Goal: Task Accomplishment & Management: Use online tool/utility

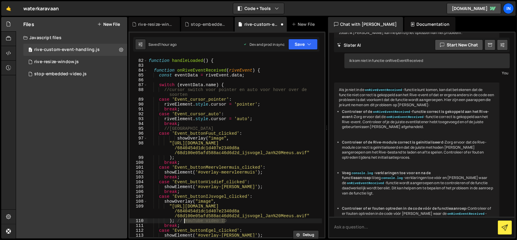
scroll to position [484, 0]
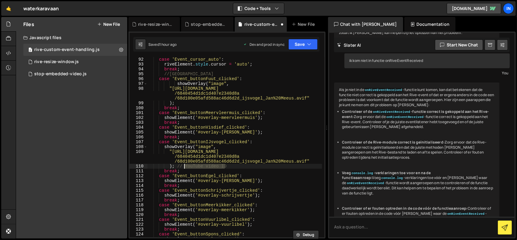
click at [244, 167] on div "case 'Event_cursor_auto' : riveElement . style . cursor = 'auto' ; break ; //Kl…" at bounding box center [234, 147] width 174 height 180
drag, startPoint x: 233, startPoint y: 167, endPoint x: 174, endPoint y: 166, distance: 58.1
click at [174, 166] on div "case 'Event_cursor_auto' : riveElement . style . cursor = 'auto' ; break ; //Kl…" at bounding box center [234, 152] width 174 height 190
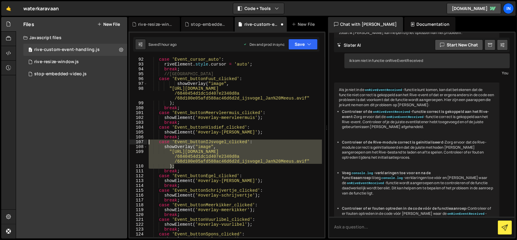
drag, startPoint x: 167, startPoint y: 162, endPoint x: 149, endPoint y: 143, distance: 26.3
click at [149, 143] on div "case 'Event_cursor_auto' : riveElement . style . cursor = 'auto' ; break ; //Kl…" at bounding box center [234, 152] width 174 height 190
click at [194, 153] on div "case 'Event_cursor_auto' : riveElement . style . cursor = 'auto' ; break ; //Kl…" at bounding box center [234, 147] width 174 height 180
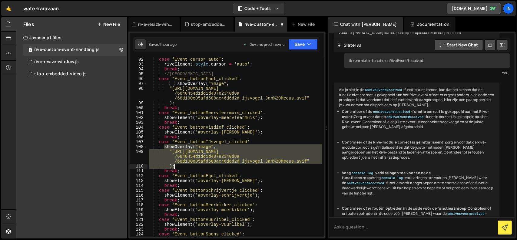
drag, startPoint x: 164, startPoint y: 146, endPoint x: 182, endPoint y: 164, distance: 26.5
click at [182, 164] on div "case 'Event_cursor_auto' : riveElement . style . cursor = 'auto' ; break ; //Kl…" at bounding box center [234, 152] width 174 height 190
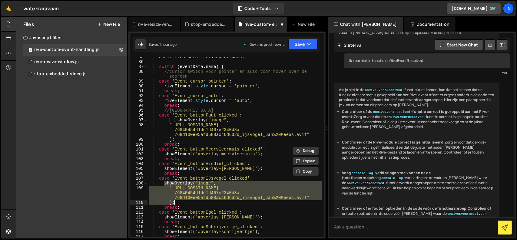
scroll to position [430, 0]
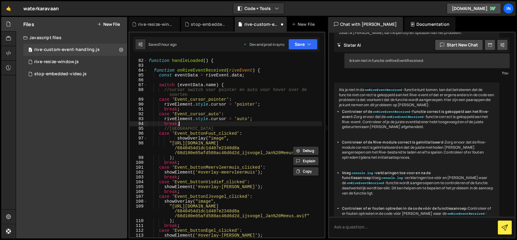
click at [201, 124] on div "function handleLoaded ( ) { function onRiveEventReceived ( riveEvent ) { const …" at bounding box center [234, 148] width 174 height 190
type textarea "break;"
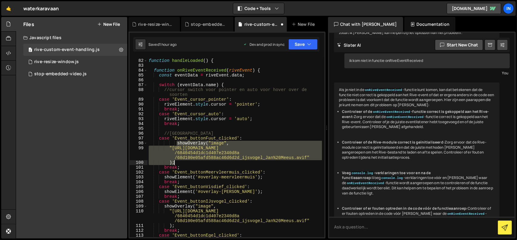
drag, startPoint x: 176, startPoint y: 142, endPoint x: 198, endPoint y: 161, distance: 28.8
click at [198, 161] on div "function handleLoaded ( ) { function onRiveEventReceived ( riveEvent ) { const …" at bounding box center [234, 148] width 174 height 190
paste textarea
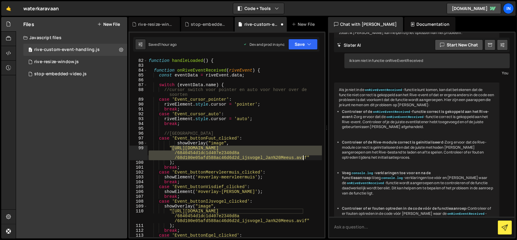
drag, startPoint x: 170, startPoint y: 147, endPoint x: 304, endPoint y: 158, distance: 133.7
click at [304, 158] on div "function handleLoaded ( ) { function onRiveEventReceived ( riveEvent ) { const …" at bounding box center [234, 148] width 174 height 190
paste textarea "1463f9e3bd8a9eb17_fuut_Ron%20Offerman"
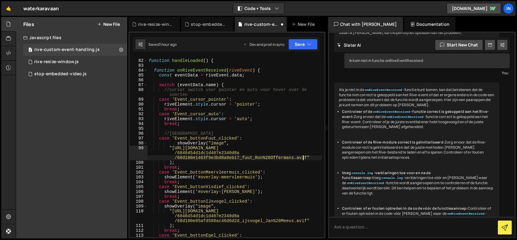
click at [251, 163] on div "function handleLoaded ( ) { function onRiveEventReceived ( riveEvent ) { const …" at bounding box center [234, 148] width 174 height 190
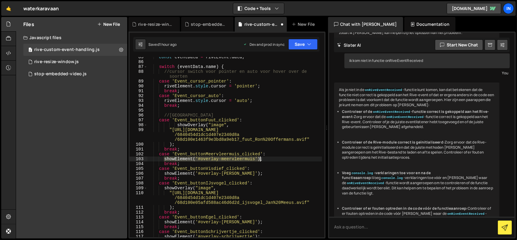
drag, startPoint x: 164, startPoint y: 158, endPoint x: 263, endPoint y: 158, distance: 99.0
click at [263, 158] on div "const eventData = riveEvent . data ; switch ( eventData . name ) { //cursor swi…" at bounding box center [234, 150] width 174 height 190
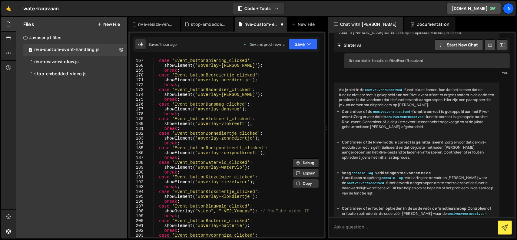
scroll to position [957, 0]
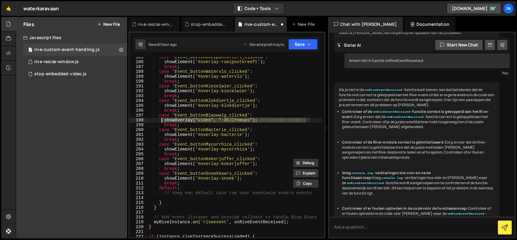
drag, startPoint x: 309, startPoint y: 119, endPoint x: 160, endPoint y: 120, distance: 149.3
click at [160, 120] on div "case 'Event_buttonRoeipootkreeft_clicked' : showElement ( '#overlay-roeipootkre…" at bounding box center [234, 150] width 174 height 190
click at [283, 131] on div "case 'Event_buttonRoeipootkreeft_clicked' : showElement ( '#overlay-roeipootkre…" at bounding box center [234, 150] width 174 height 190
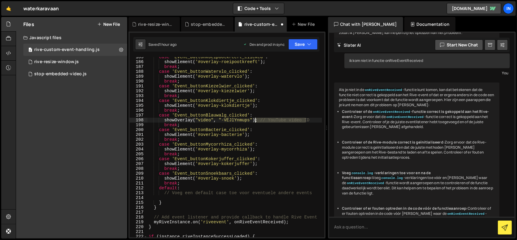
drag, startPoint x: 307, startPoint y: 119, endPoint x: 255, endPoint y: 120, distance: 52.1
click at [255, 120] on div "case 'Event_buttonRoeipootkreeft_clicked' : showElement ( '#overlay-roeipootkre…" at bounding box center [234, 150] width 174 height 190
drag, startPoint x: 257, startPoint y: 120, endPoint x: 164, endPoint y: 121, distance: 92.7
click at [164, 121] on div "case 'Event_buttonRoeipootkreeft_clicked' : showElement ( '#overlay-roeipootkre…" at bounding box center [234, 150] width 174 height 190
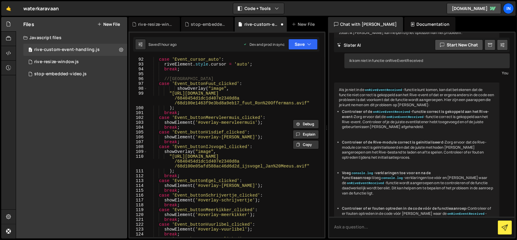
scroll to position [484, 0]
drag, startPoint x: 250, startPoint y: 122, endPoint x: 165, endPoint y: 122, distance: 85.4
click at [165, 122] on div "case 'Event_cursor_auto' : riveElement . style . cursor = 'auto' ; break ; //Kl…" at bounding box center [234, 152] width 174 height 190
paste textarea "Overlay("video", "-VEJlYnmups""
drag, startPoint x: 219, startPoint y: 121, endPoint x: 247, endPoint y: 122, distance: 27.9
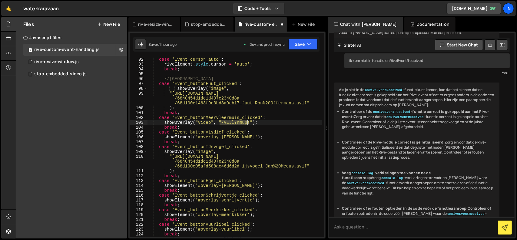
click at [247, 122] on div "case 'Event_cursor_auto' : riveElement . style . cursor = 'auto' ; break ; //Kl…" at bounding box center [234, 152] width 174 height 190
click at [235, 123] on div "case 'Event_cursor_auto' : riveElement . style . cursor = 'auto' ; break ; //Kl…" at bounding box center [234, 147] width 174 height 180
click at [235, 123] on div "case 'Event_cursor_auto' : riveElement . style . cursor = 'auto' ; break ; //Kl…" at bounding box center [234, 152] width 174 height 190
click at [231, 122] on div "case 'Event_cursor_auto' : riveElement . style . cursor = 'auto' ; break ; //Kl…" at bounding box center [234, 147] width 174 height 180
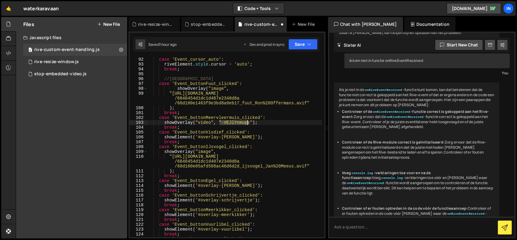
drag, startPoint x: 220, startPoint y: 121, endPoint x: 246, endPoint y: 122, distance: 26.6
click at [246, 122] on div "case 'Event_cursor_auto' : riveElement . style . cursor = 'auto' ; break ; //Kl…" at bounding box center [234, 152] width 174 height 190
click at [229, 124] on div "case 'Event_cursor_auto' : riveElement . style . cursor = 'auto' ; break ; //Kl…" at bounding box center [234, 147] width 174 height 180
drag, startPoint x: 220, startPoint y: 121, endPoint x: 247, endPoint y: 122, distance: 27.3
click at [247, 122] on div "case 'Event_cursor_auto' : riveElement . style . cursor = 'auto' ; break ; //Kl…" at bounding box center [234, 152] width 174 height 190
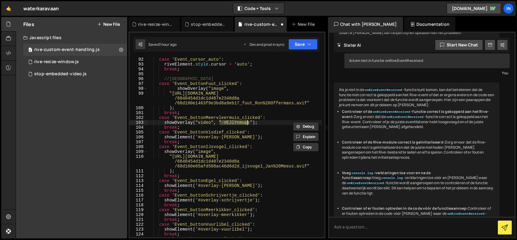
paste textarea "aX35g4-vzuQ"
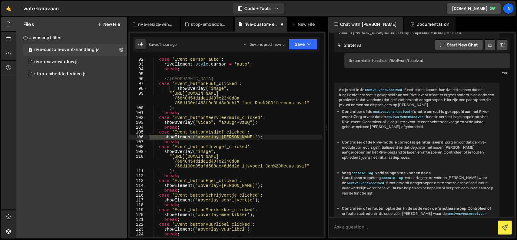
drag, startPoint x: 252, startPoint y: 137, endPoint x: 139, endPoint y: 136, distance: 112.3
click at [139, 136] on div "showOverlay("video", "aX35g4-vzuQ"); 92 93 94 95 96 97 98 99 100 101 102 103 10…" at bounding box center [227, 147] width 195 height 180
type textarea "showElement('#overlay-visdief');"
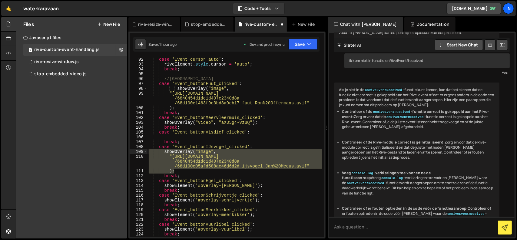
drag, startPoint x: 176, startPoint y: 171, endPoint x: 143, endPoint y: 150, distance: 39.0
click at [143, 150] on div "92 93 94 95 96 97 98 99 100 101 102 103 104 105 106 107 108 109 110 111 112 113…" at bounding box center [227, 147] width 195 height 180
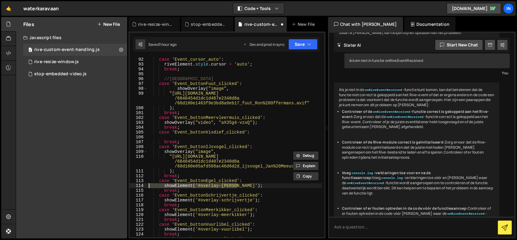
drag, startPoint x: 228, startPoint y: 185, endPoint x: 125, endPoint y: 185, distance: 102.9
click at [125, 185] on div "Files New File Javascript files 2 rive-custom-event-handling.js 0 1 rive-resize…" at bounding box center [266, 127] width 501 height 221
paste textarea
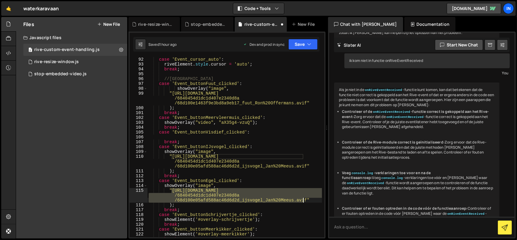
drag, startPoint x: 172, startPoint y: 190, endPoint x: 304, endPoint y: 200, distance: 131.8
click at [304, 200] on div "case 'Event_cursor_auto' : riveElement . style . cursor = 'auto' ; break ; //Kl…" at bounding box center [234, 152] width 174 height 190
paste textarea "e1f04481af36e402_egel_John%20Daniel"
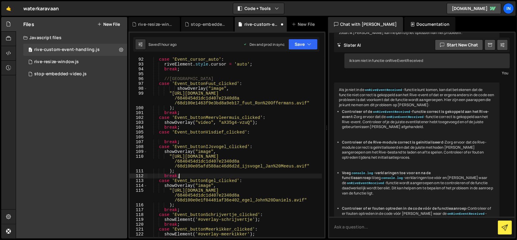
click at [277, 177] on div "case 'Event_cursor_auto' : riveElement . style . cursor = 'auto' ; break ; //Kl…" at bounding box center [234, 152] width 174 height 190
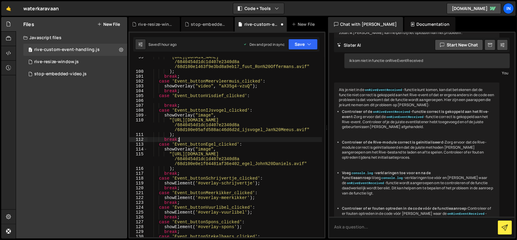
scroll to position [521, 0]
click at [214, 180] on div ""[URL][DOMAIN_NAME] /6840454d1dc1d407e2340d8a /68d100e1463f9e3bd8a9eb17_fuut_Ro…" at bounding box center [234, 154] width 174 height 199
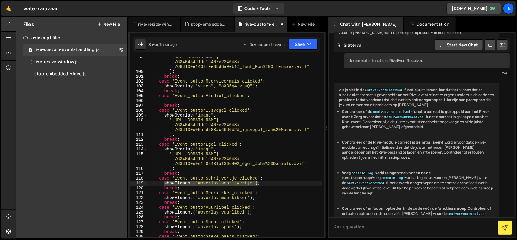
drag, startPoint x: 260, startPoint y: 183, endPoint x: 164, endPoint y: 184, distance: 96.3
click at [164, 184] on div ""[URL][DOMAIN_NAME] /6840454d1dc1d407e2340d8a /68d100e1463f9e3bd8a9eb17_fuut_Ro…" at bounding box center [234, 154] width 174 height 199
paste textarea "Overlay("video", "-VEJlYnmups""
drag, startPoint x: 219, startPoint y: 183, endPoint x: 247, endPoint y: 184, distance: 28.2
click at [247, 184] on div ""[URL][DOMAIN_NAME] /6840454d1dc1d407e2340d8a /68d100e1463f9e3bd8a9eb17_fuut_Ro…" at bounding box center [234, 154] width 174 height 199
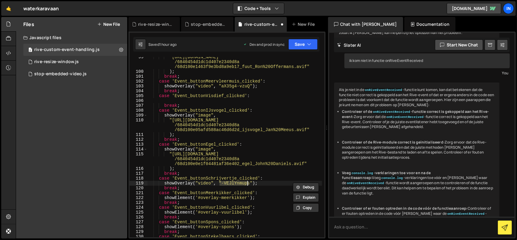
paste textarea "7kfzAAoml34"
click at [184, 193] on div ""[URL][DOMAIN_NAME] /6840454d1dc1d407e2340d8a /68d100e1463f9e3bd8a9eb17_fuut_Ro…" at bounding box center [234, 154] width 174 height 199
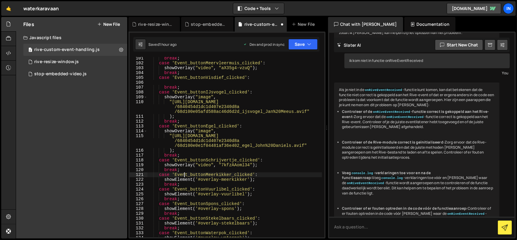
scroll to position [557, 0]
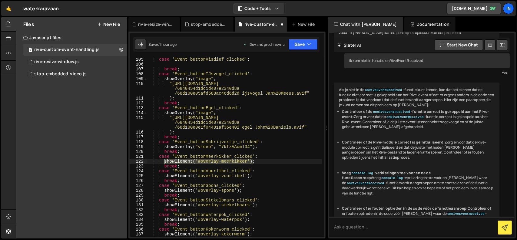
drag, startPoint x: 231, startPoint y: 160, endPoint x: 164, endPoint y: 160, distance: 67.2
click at [164, 160] on div "case 'Event_buttonVisdief_clicked' : break ; case 'Event_buttonIJsvogel_clicked…" at bounding box center [234, 152] width 174 height 190
paste textarea
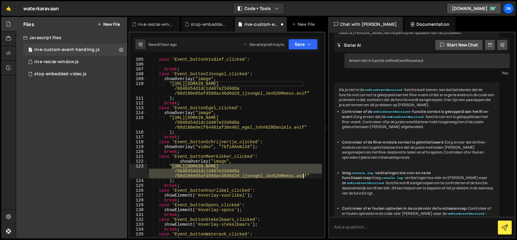
drag, startPoint x: 171, startPoint y: 166, endPoint x: 302, endPoint y: 177, distance: 131.3
click at [302, 177] on div "case 'Event_buttonVisdief_clicked' : break ; case 'Event_buttonIJsvogel_clicked…" at bounding box center [234, 152] width 174 height 190
paste textarea "106f481121f0ebdff_meerkikker_Jelger%20Herder"
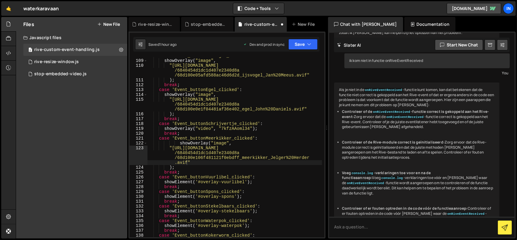
scroll to position [575, 0]
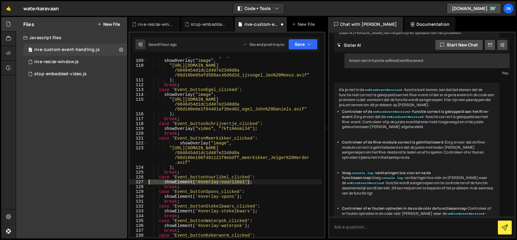
drag, startPoint x: 253, startPoint y: 182, endPoint x: 123, endPoint y: 183, distance: 129.6
click at [123, 183] on div "Files New File Javascript files 2 rive-custom-event-handling.js 0 1 rive-resize…" at bounding box center [266, 127] width 501 height 221
type textarea "showElement('#overlay-vuurlibel');"
click at [253, 195] on div "case 'Event_buttonIJsvogel_clicked' : showOverlay ( "image" , "[URL][DOMAIN_NAM…" at bounding box center [234, 148] width 174 height 190
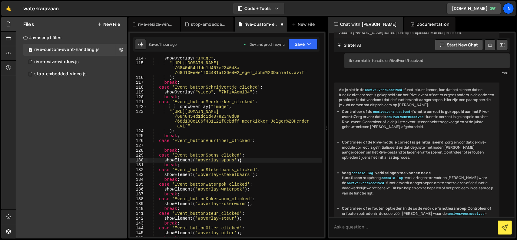
scroll to position [593, 0]
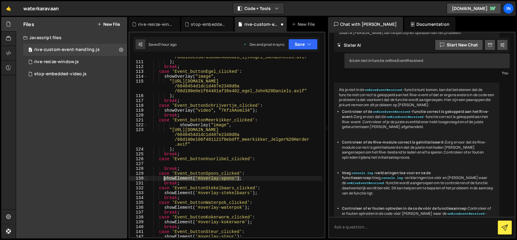
drag, startPoint x: 234, startPoint y: 177, endPoint x: 164, endPoint y: 178, distance: 70.3
click at [164, 178] on div ""[URL][DOMAIN_NAME] /6840454d1dc1d407e2340d8a /68d100e05afd588ac46d6d2d_ijsvoge…" at bounding box center [234, 144] width 174 height 199
paste textarea "Overlay("video", "-VEJlYnmups""
drag, startPoint x: 220, startPoint y: 177, endPoint x: 247, endPoint y: 177, distance: 26.7
click at [247, 177] on div ""[URL][DOMAIN_NAME] /6840454d1dc1d407e2340d8a /68d100e05afd588ac46d6d2d_ijsvoge…" at bounding box center [234, 144] width 174 height 199
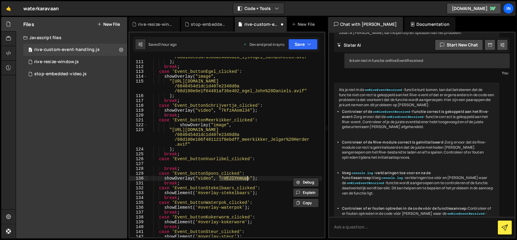
paste textarea "E64eVqe3Dbo"
click at [201, 189] on div ""[URL][DOMAIN_NAME] /6840454d1dc1d407e2340d8a /68d100e05afd588ac46d6d2d_ijsvoge…" at bounding box center [234, 144] width 174 height 199
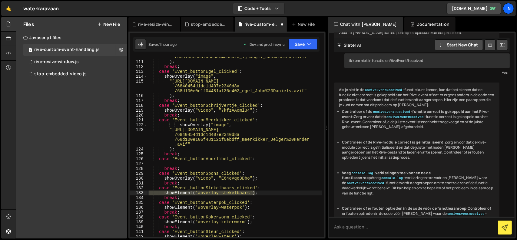
drag, startPoint x: 262, startPoint y: 194, endPoint x: 127, endPoint y: 192, distance: 135.1
click at [127, 192] on div "Files New File Javascript files 2 rive-custom-event-handling.js 0 1 rive-resize…" at bounding box center [266, 127] width 501 height 221
type textarea "showElement('#overlay-stekelbaars');"
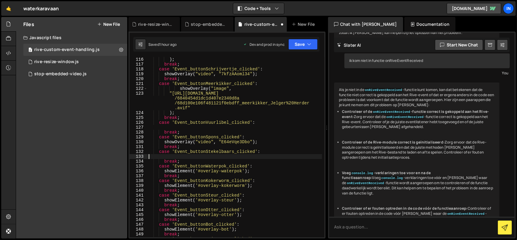
click at [230, 168] on div ") ; break ; case 'Event_buttonSchrijvertje_clicked' : showOverlay ( "video" , "…" at bounding box center [234, 152] width 174 height 190
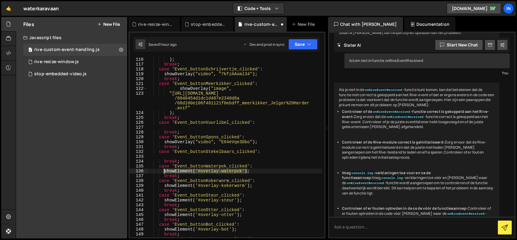
drag, startPoint x: 252, startPoint y: 170, endPoint x: 164, endPoint y: 172, distance: 88.1
click at [164, 172] on div ") ; break ; case 'Event_buttonSchrijvertje_clicked' : showOverlay ( "video" , "…" at bounding box center [234, 152] width 174 height 190
paste textarea
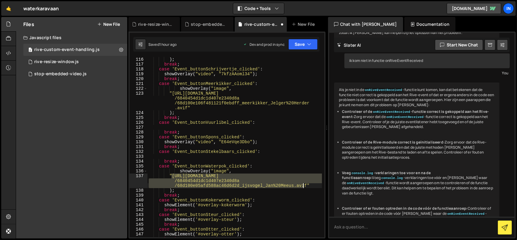
drag, startPoint x: 171, startPoint y: 175, endPoint x: 303, endPoint y: 184, distance: 132.6
click at [303, 184] on div ") ; break ; case 'Event_buttonSchrijvertje_clicked' : showOverlay ( "video" , "…" at bounding box center [234, 152] width 174 height 190
paste textarea "ad63059fdb9e3cf9_Brakwaterpok%20(Zeepok)_Ron%20Offerman"
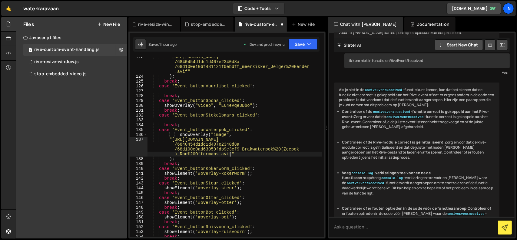
scroll to position [666, 0]
click at [210, 172] on div ""[URL][DOMAIN_NAME] /6840454d1dc1d407e2340d8a /68d100e106f481121f0ebdff_meerkik…" at bounding box center [234, 157] width 174 height 204
type textarea "showElement('#overlay-kokerworm');"
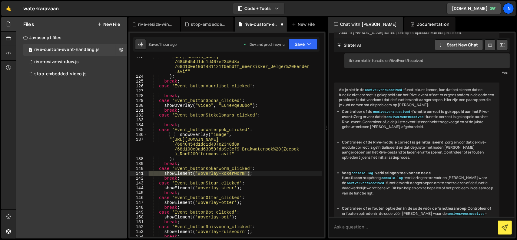
drag, startPoint x: 253, startPoint y: 173, endPoint x: 124, endPoint y: 173, distance: 129.6
click at [124, 173] on div "Files New File Javascript files 2 rive-custom-event-handling.js 0 1 rive-resize…" at bounding box center [266, 127] width 501 height 221
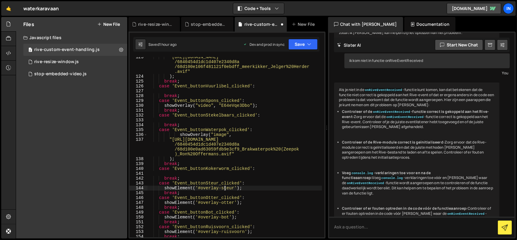
click at [223, 189] on div ""[URL][DOMAIN_NAME] /6840454d1dc1d407e2340d8a /68d100e106f481121f0ebdff_meerkik…" at bounding box center [234, 157] width 174 height 204
drag, startPoint x: 248, startPoint y: 188, endPoint x: 164, endPoint y: 186, distance: 84.8
click at [164, 186] on div ""[URL][DOMAIN_NAME] /6840454d1dc1d407e2340d8a /68d100e106f481121f0ebdff_meerkik…" at bounding box center [234, 157] width 174 height 204
paste textarea "Overlay("video", "-VEJlYnmups""
drag, startPoint x: 220, startPoint y: 187, endPoint x: 247, endPoint y: 186, distance: 26.7
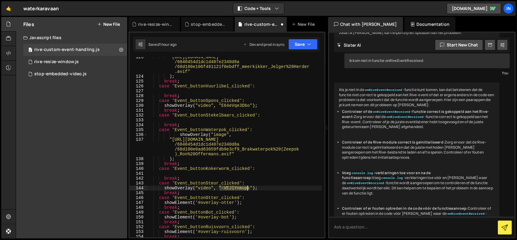
click at [247, 186] on div ""[URL][DOMAIN_NAME] /6840454d1dc1d407e2340d8a /68d100e106f481121f0ebdff_meerkik…" at bounding box center [234, 157] width 174 height 204
paste textarea "R_WNqSYeDWY"
click at [206, 202] on div ""[URL][DOMAIN_NAME] /6840454d1dc1d407e2340d8a /68d100e106f481121f0ebdff_meerkik…" at bounding box center [234, 157] width 174 height 204
drag, startPoint x: 255, startPoint y: 187, endPoint x: 165, endPoint y: 187, distance: 89.9
click at [165, 187] on div ""[URL][DOMAIN_NAME] /6840454d1dc1d407e2340d8a /68d100e106f481121f0ebdff_meerkik…" at bounding box center [234, 157] width 174 height 204
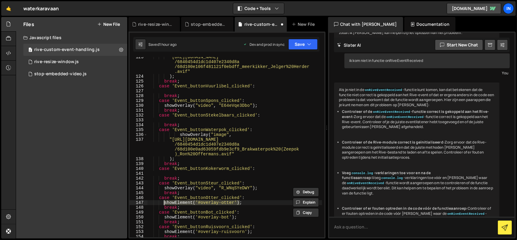
drag, startPoint x: 245, startPoint y: 202, endPoint x: 164, endPoint y: 201, distance: 80.5
click at [164, 201] on div ""[URL][DOMAIN_NAME] /6840454d1dc1d407e2340d8a /68d100e106f481121f0ebdff_meerkik…" at bounding box center [234, 157] width 174 height 204
paste textarea "Overlay("video", "R_WNqSYeDWY""
drag, startPoint x: 219, startPoint y: 202, endPoint x: 247, endPoint y: 202, distance: 27.6
click at [247, 202] on div ""[URL][DOMAIN_NAME] /6840454d1dc1d407e2340d8a /68d100e106f481121f0ebdff_meerkik…" at bounding box center [234, 157] width 174 height 204
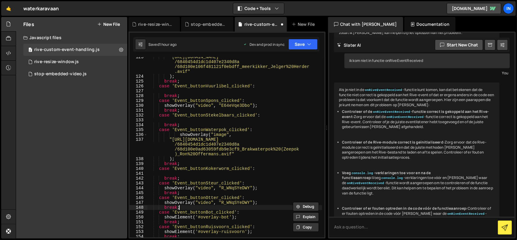
click at [232, 205] on div ""[URL][DOMAIN_NAME] /6840454d1dc1d407e2340d8a /68d100e106f481121f0ebdff_meerkik…" at bounding box center [234, 157] width 174 height 204
click at [233, 203] on div ""[URL][DOMAIN_NAME] /6840454d1dc1d407e2340d8a /68d100e106f481121f0ebdff_meerkik…" at bounding box center [234, 157] width 174 height 204
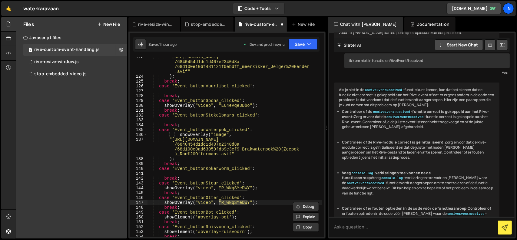
paste textarea "2XrGa_3-[PERSON_NAME]"
click at [191, 216] on div ""[URL][DOMAIN_NAME] /6840454d1dc1d407e2340d8a /68d100e106f481121f0ebdff_meerkik…" at bounding box center [234, 157] width 174 height 204
type textarea "showElement('#overlay-bot');"
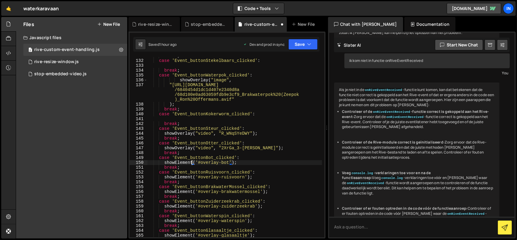
scroll to position [739, 0]
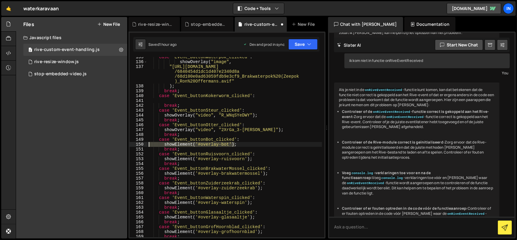
drag, startPoint x: 242, startPoint y: 144, endPoint x: 140, endPoint y: 144, distance: 102.3
click at [140, 144] on div "showElement('#overlay-bot'); 135 136 137 138 139 140 141 142 143 144 145 146 14…" at bounding box center [227, 147] width 195 height 180
click at [258, 160] on div "case 'Event_buttonWaterpok_clicked' : showOverlay ( "image" , "[URL][DOMAIN_NAM…" at bounding box center [234, 150] width 174 height 190
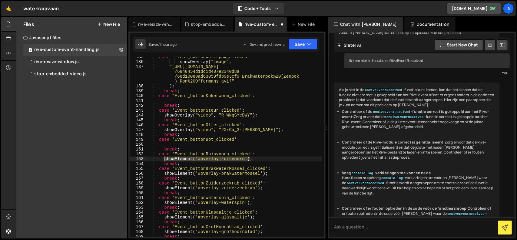
drag, startPoint x: 205, startPoint y: 158, endPoint x: 163, endPoint y: 159, distance: 42.7
click at [163, 159] on div "case 'Event_buttonWaterpok_clicked' : showOverlay ( "image" , "[URL][DOMAIN_NAM…" at bounding box center [234, 150] width 174 height 190
paste textarea "Overlay("video", "R_WNqSYeDWY""
drag, startPoint x: 219, startPoint y: 158, endPoint x: 247, endPoint y: 159, distance: 27.6
click at [247, 159] on div "case 'Event_buttonWaterpok_clicked' : showOverlay ( "image" , "[URL][DOMAIN_NAM…" at bounding box center [234, 150] width 174 height 190
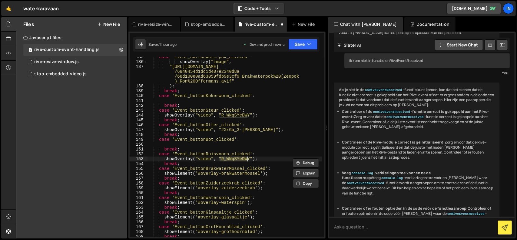
paste textarea "-8Mi22RVGH8"
click at [218, 175] on div "case 'Event_buttonWaterpok_clicked' : showOverlay ( "image" , "[URL][DOMAIN_NAM…" at bounding box center [234, 150] width 174 height 190
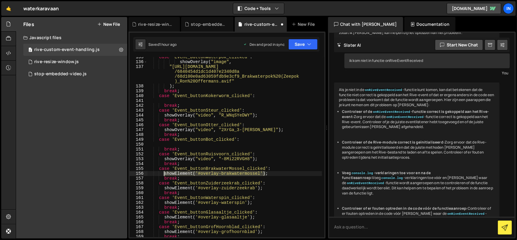
drag, startPoint x: 269, startPoint y: 173, endPoint x: 165, endPoint y: 172, distance: 104.2
click at [165, 172] on div "case 'Event_buttonWaterpok_clicked' : showOverlay ( "image" , "[URL][DOMAIN_NAM…" at bounding box center [234, 150] width 174 height 190
paste textarea "Overlay("video", "R_WNqSYeDWY""
drag, startPoint x: 219, startPoint y: 174, endPoint x: 248, endPoint y: 171, distance: 29.2
click at [248, 171] on div "case 'Event_buttonWaterpok_clicked' : showOverlay ( "image" , "[URL][DOMAIN_NAM…" at bounding box center [234, 150] width 174 height 190
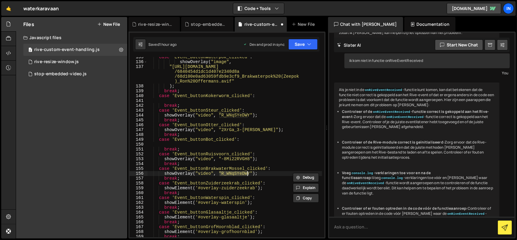
paste textarea "P0JiEUXYQT4"
click at [222, 184] on div "case 'Event_buttonWaterpok_clicked' : showOverlay ( "image" , "[URL][DOMAIN_NAM…" at bounding box center [234, 150] width 174 height 190
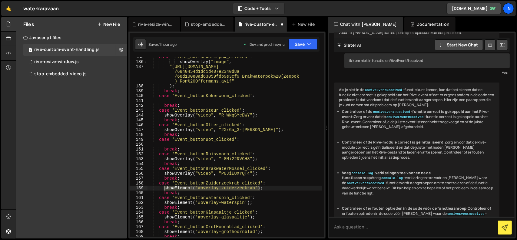
drag, startPoint x: 250, startPoint y: 188, endPoint x: 164, endPoint y: 189, distance: 85.1
click at [164, 189] on div "case 'Event_buttonWaterpok_clicked' : showOverlay ( "image" , "[URL][DOMAIN_NAM…" at bounding box center [234, 150] width 174 height 190
paste textarea
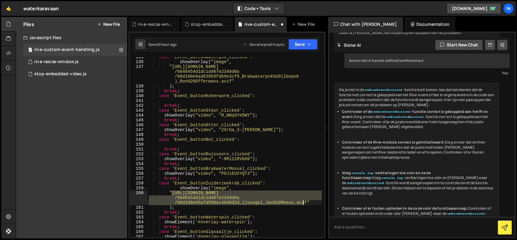
drag, startPoint x: 171, startPoint y: 192, endPoint x: 302, endPoint y: 203, distance: 131.3
click at [302, 203] on div "case 'Event_buttonWaterpok_clicked' : showOverlay ( "image" , "[URL][DOMAIN_NAM…" at bounding box center [234, 150] width 174 height 190
paste textarea "19cba7a307effbeea_zuiderzeekrab_Ron%20Offerman"
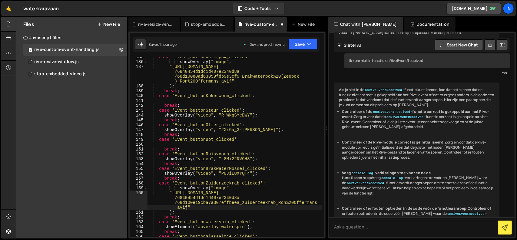
click at [217, 218] on div "case 'Event_buttonWaterpok_clicked' : showOverlay ( "image" , "[URL][DOMAIN_NAM…" at bounding box center [234, 150] width 174 height 190
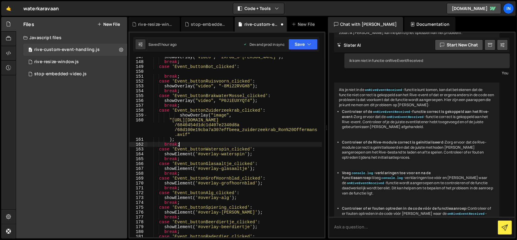
scroll to position [811, 0]
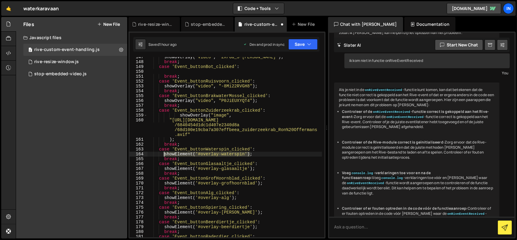
drag, startPoint x: 252, startPoint y: 154, endPoint x: 164, endPoint y: 154, distance: 88.1
click at [164, 154] on div "showOverlay ( "video" , "2XrGa_3-[PERSON_NAME]" ) ; break ; case 'Event_buttonB…" at bounding box center [234, 150] width 174 height 190
paste textarea
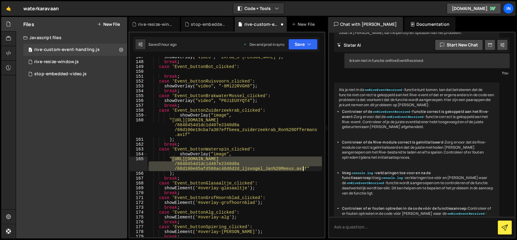
drag, startPoint x: 171, startPoint y: 157, endPoint x: 303, endPoint y: 169, distance: 132.2
click at [303, 169] on div "showOverlay ( "video" , "2XrGa_3-[PERSON_NAME]" ) ; break ; case 'Event_buttonB…" at bounding box center [234, 150] width 174 height 190
paste textarea "1a95e3f4a29b0593e_Waterspin_Bron%20Life%20Science"
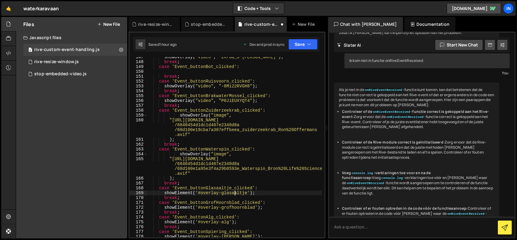
click at [235, 194] on div "showOverlay ( "video" , "2XrGa_3-[PERSON_NAME]" ) ; break ; case 'Event_buttonB…" at bounding box center [234, 150] width 174 height 190
type textarea "showElement('#overlay-glasaaltje');"
drag, startPoint x: 259, startPoint y: 193, endPoint x: 156, endPoint y: 192, distance: 103.0
click at [156, 192] on div "showOverlay ( "video" , "2XrGa_3-[PERSON_NAME]" ) ; break ; case 'Event_buttonB…" at bounding box center [234, 150] width 174 height 190
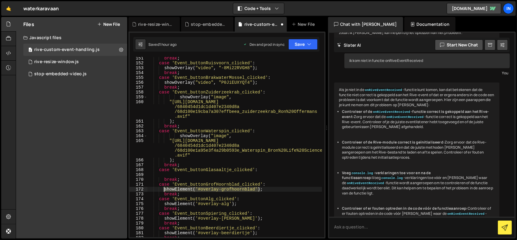
drag, startPoint x: 234, startPoint y: 191, endPoint x: 165, endPoint y: 189, distance: 69.1
click at [165, 189] on div "break ; case 'Event_buttonRuisvoorn_clicked' : showOverlay ( "video" , "-8Mi22R…" at bounding box center [234, 151] width 174 height 190
paste textarea "Overlay("video", "R_WNqSYeDWY""
click at [219, 188] on div "break ; case 'Event_buttonRuisvoorn_clicked' : showOverlay ( "video" , "-8Mi22R…" at bounding box center [234, 151] width 174 height 190
drag, startPoint x: 225, startPoint y: 188, endPoint x: 220, endPoint y: 188, distance: 4.2
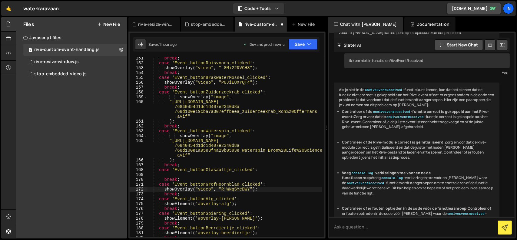
click at [225, 188] on div "break ; case 'Event_buttonRuisvoorn_clicked' : showOverlay ( "video" , "-8Mi22R…" at bounding box center [234, 151] width 174 height 190
drag, startPoint x: 219, startPoint y: 188, endPoint x: 246, endPoint y: 188, distance: 26.9
click at [246, 188] on div "break ; case 'Event_buttonRuisvoorn_clicked' : showOverlay ( "video" , "-8Mi22R…" at bounding box center [234, 151] width 174 height 190
paste textarea "4YgmAZJAebU"
click at [230, 201] on div "break ; case 'Event_buttonRuisvoorn_clicked' : showOverlay ( "video" , "-8Mi22R…" at bounding box center [234, 151] width 174 height 190
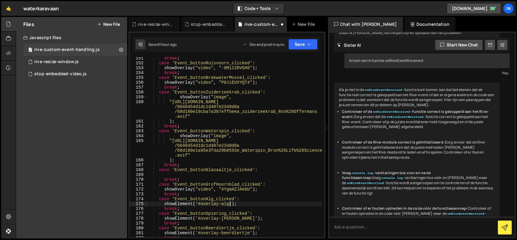
type textarea "showElement('#overlay-alg');"
drag, startPoint x: 220, startPoint y: 204, endPoint x: 154, endPoint y: 204, distance: 66.0
click at [154, 204] on div "break ; case 'Event_buttonRuisvoorn_clicked' : showOverlay ( "video" , "-8Mi22R…" at bounding box center [234, 151] width 174 height 190
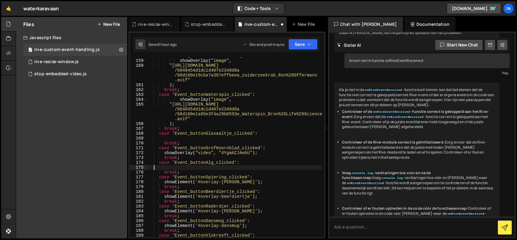
scroll to position [884, 0]
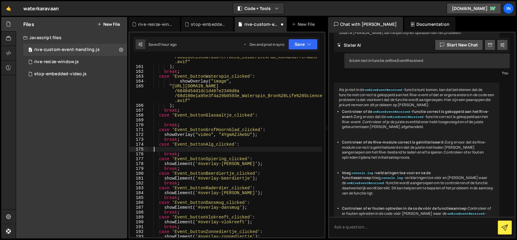
click at [209, 163] on div ""[URL][DOMAIN_NAME] /6840454d1dc1d407e2340d8a /68d100e19cba7a307effbeea_zuiderz…" at bounding box center [234, 147] width 174 height 204
type textarea "showElement('#overlay-[PERSON_NAME]');"
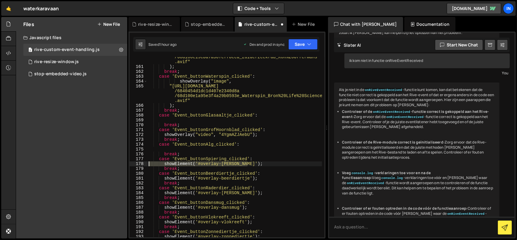
drag, startPoint x: 256, startPoint y: 163, endPoint x: 134, endPoint y: 164, distance: 122.3
click at [134, 164] on div "showElement('#overlay-[PERSON_NAME]'); 160 161 162 163 164 165 166 167 168 169 …" at bounding box center [227, 147] width 195 height 180
click at [221, 179] on div ""[URL][DOMAIN_NAME] /6840454d1dc1d407e2340d8a /68d100e19cba7a307effbeea_zuiderz…" at bounding box center [234, 147] width 174 height 204
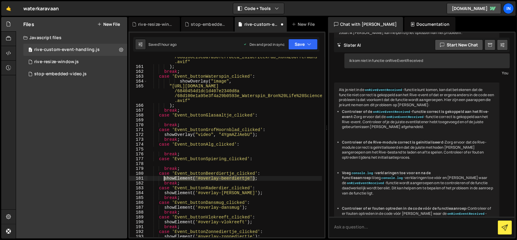
drag, startPoint x: 266, startPoint y: 179, endPoint x: 165, endPoint y: 177, distance: 101.2
click at [165, 177] on div ""[URL][DOMAIN_NAME] /6840454d1dc1d407e2340d8a /68d100e19cba7a307effbeea_zuiderz…" at bounding box center [234, 147] width 174 height 204
paste textarea "Overlay("video", "R_WNqSYeDWY""
drag, startPoint x: 219, startPoint y: 177, endPoint x: 248, endPoint y: 179, distance: 28.8
click at [248, 179] on div ""[URL][DOMAIN_NAME] /6840454d1dc1d407e2340d8a /68d100e19cba7a307effbeea_zuiderz…" at bounding box center [234, 147] width 174 height 204
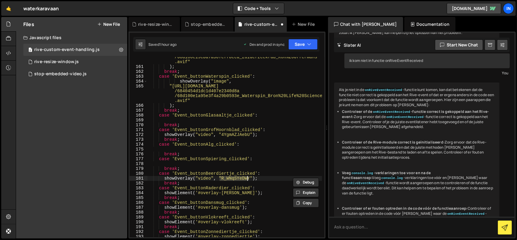
paste textarea "showOverlay("video", "R_WNqSYeDWY");"
paste textarea "4C_XyGzCKEM"
click at [213, 192] on div ""[URL][DOMAIN_NAME] /6840454d1dc1d407e2340d8a /68d100e19cba7a307effbeea_zuiderz…" at bounding box center [234, 147] width 174 height 204
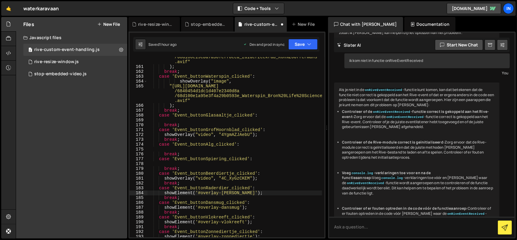
scroll to position [902, 0]
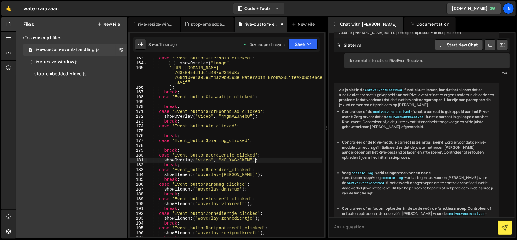
drag, startPoint x: 260, startPoint y: 160, endPoint x: 231, endPoint y: 160, distance: 29.7
click at [231, 160] on div "case 'Event_buttonWaterspin_clicked' : showOverlay ( "image" , "[URL][DOMAIN_NA…" at bounding box center [234, 151] width 174 height 190
click at [248, 177] on div "case 'Event_buttonWaterspin_clicked' : showOverlay ( "image" , "[URL][DOMAIN_NA…" at bounding box center [234, 151] width 174 height 190
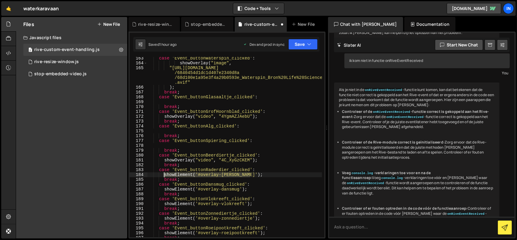
drag, startPoint x: 253, startPoint y: 174, endPoint x: 165, endPoint y: 173, distance: 88.4
click at [165, 173] on div "case 'Event_buttonWaterspin_clicked' : showOverlay ( "image" , "[URL][DOMAIN_NA…" at bounding box center [234, 151] width 174 height 190
paste textarea "Overlay("video", "R_WNqSYeDWY""
drag, startPoint x: 220, startPoint y: 173, endPoint x: 248, endPoint y: 173, distance: 28.5
click at [248, 173] on div "case 'Event_buttonWaterspin_clicked' : showOverlay ( "image" , "[URL][DOMAIN_NA…" at bounding box center [234, 151] width 174 height 190
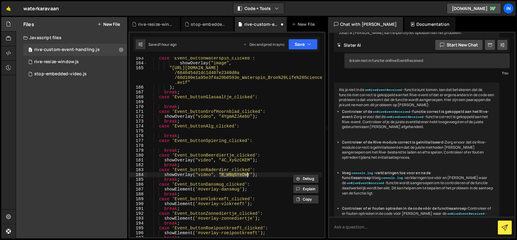
paste textarea "dBJ23AA6SMc"
click at [227, 192] on div "case 'Event_buttonWaterspin_clicked' : showOverlay ( "image" , "[URL][DOMAIN_NA…" at bounding box center [234, 151] width 174 height 190
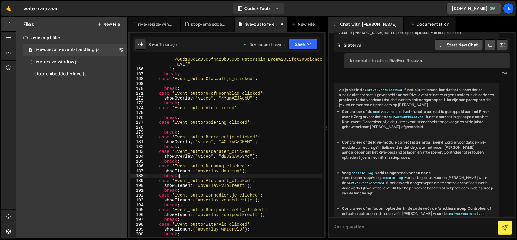
scroll to position [939, 0]
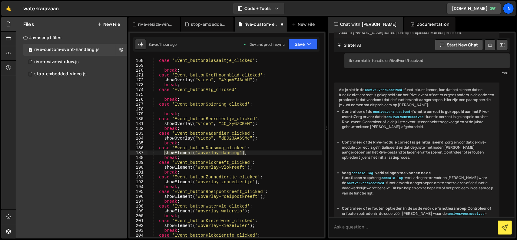
drag, startPoint x: 229, startPoint y: 152, endPoint x: 164, endPoint y: 151, distance: 64.5
click at [164, 151] on div "break ; case 'Event_buttonGlasaaltje_clicked' : break ; case 'Event_buttonGrofH…" at bounding box center [234, 148] width 174 height 190
paste textarea
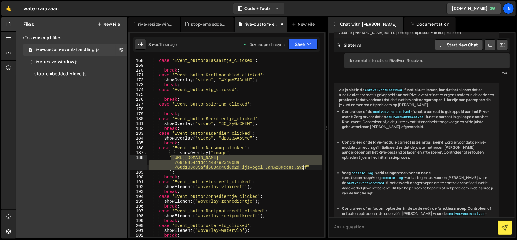
drag, startPoint x: 172, startPoint y: 157, endPoint x: 302, endPoint y: 167, distance: 130.9
click at [302, 167] on div "break ; case 'Event_buttonGlasaaltje_clicked' : break ; case 'Event_buttonGrofH…" at bounding box center [234, 148] width 174 height 190
paste textarea ");"
paste textarea "984eba45e6b57313_dansmug_YouTube_3%20Amazing%20Flies%20in%20Flight!"
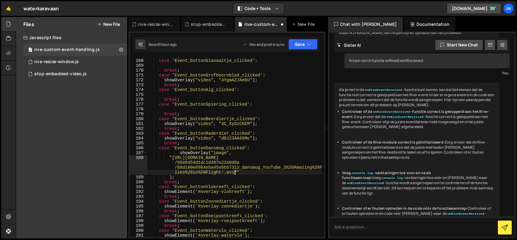
click at [232, 190] on div "break ; case 'Event_buttonGlasaaltje_clicked' : break ; case 'Event_buttonGrofH…" at bounding box center [234, 148] width 174 height 190
type textarea "showElement('#overlay-vlokreeft');"
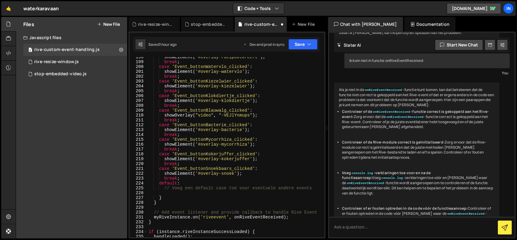
scroll to position [1048, 0]
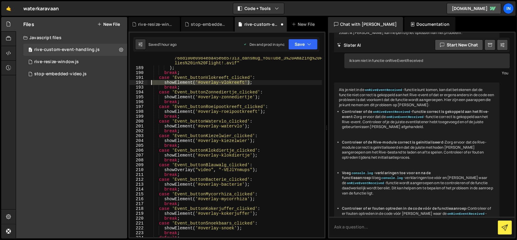
drag, startPoint x: 258, startPoint y: 81, endPoint x: 152, endPoint y: 81, distance: 106.0
click at [152, 81] on div ""[URL][DOMAIN_NAME] /6840454d1dc1d407e2340d8a /68d100e0984eba45e6b57313_dansmug…" at bounding box center [234, 148] width 174 height 204
click at [222, 97] on div ""[URL][DOMAIN_NAME] /6840454d1dc1d407e2340d8a /68d100e0984eba45e6b57313_dansmug…" at bounding box center [234, 148] width 174 height 204
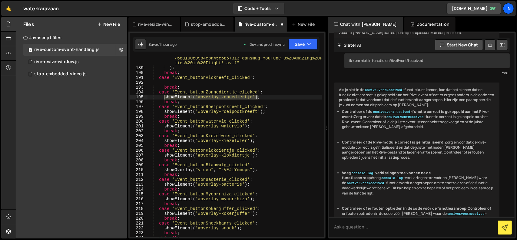
drag, startPoint x: 265, startPoint y: 98, endPoint x: 164, endPoint y: 95, distance: 101.8
click at [164, 95] on div ""[URL][DOMAIN_NAME] /6840454d1dc1d407e2340d8a /68d100e0984eba45e6b57313_dansmug…" at bounding box center [234, 148] width 174 height 204
paste textarea "Overlay("video", "R_WNqSYeDWY""
click at [234, 96] on div ""[URL][DOMAIN_NAME] /6840454d1dc1d407e2340d8a /68d100e0984eba45e6b57313_dansmug…" at bounding box center [234, 148] width 174 height 204
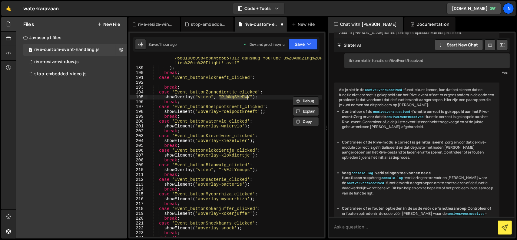
paste textarea "Gb1qLex5-EE"
click at [229, 109] on div ""[URL][DOMAIN_NAME] /6840454d1dc1d407e2340d8a /68d100e0984eba45e6b57313_dansmug…" at bounding box center [234, 148] width 174 height 204
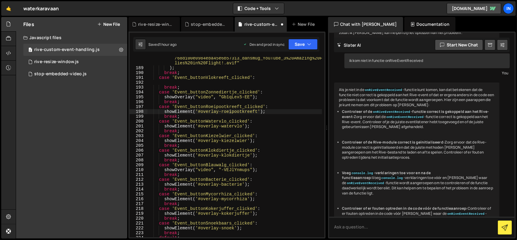
drag, startPoint x: 234, startPoint y: 111, endPoint x: 236, endPoint y: 115, distance: 4.6
click at [234, 111] on div ""[URL][DOMAIN_NAME] /6840454d1dc1d407e2340d8a /68d100e0984eba45e6b57313_dansmug…" at bounding box center [234, 148] width 174 height 204
drag, startPoint x: 235, startPoint y: 111, endPoint x: 165, endPoint y: 110, distance: 70.0
click at [165, 110] on div ""[URL][DOMAIN_NAME] /6840454d1dc1d407e2340d8a /68d100e0984eba45e6b57313_dansmug…" at bounding box center [234, 148] width 174 height 204
paste textarea "Overlay("video", "R_WNqSYeDWY""
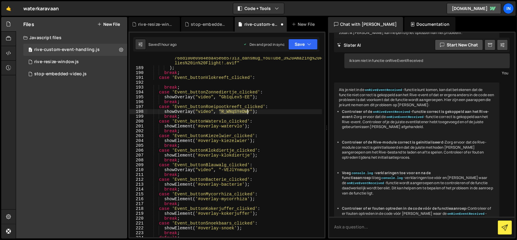
drag, startPoint x: 219, startPoint y: 109, endPoint x: 246, endPoint y: 112, distance: 27.4
click at [246, 112] on div ""[URL][DOMAIN_NAME] /6840454d1dc1d407e2340d8a /68d100e0984eba45e6b57313_dansmug…" at bounding box center [234, 148] width 174 height 204
paste textarea "showOverlay("video", "R_WNqSYeDWY");"
paste textarea "8Yq_j4w2Z68"
click at [219, 126] on div ""[URL][DOMAIN_NAME] /6840454d1dc1d407e2340d8a /68d100e0984eba45e6b57313_dansmug…" at bounding box center [234, 148] width 174 height 204
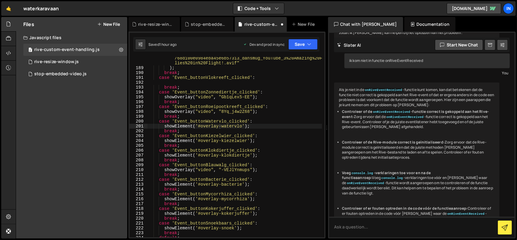
drag, startPoint x: 228, startPoint y: 125, endPoint x: 240, endPoint y: 126, distance: 12.1
click at [228, 125] on div ""[URL][DOMAIN_NAME] /6840454d1dc1d407e2340d8a /68d100e0984eba45e6b57313_dansmug…" at bounding box center [234, 148] width 174 height 204
drag, startPoint x: 257, startPoint y: 126, endPoint x: 161, endPoint y: 124, distance: 95.7
click at [161, 124] on div ""[URL][DOMAIN_NAME] /6840454d1dc1d407e2340d8a /68d100e0984eba45e6b57313_dansmug…" at bounding box center [234, 148] width 174 height 204
click at [162, 124] on div ""[URL][DOMAIN_NAME] /6840454d1dc1d407e2340d8a /68d100e0984eba45e6b57313_dansmug…" at bounding box center [234, 147] width 174 height 180
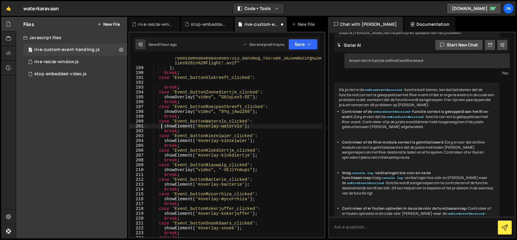
click at [232, 127] on div ""[URL][DOMAIN_NAME] /6840454d1dc1d407e2340d8a /68d100e0984eba45e6b57313_dansmug…" at bounding box center [234, 148] width 174 height 204
drag, startPoint x: 252, startPoint y: 127, endPoint x: 165, endPoint y: 125, distance: 87.5
click at [165, 125] on div ""[URL][DOMAIN_NAME] /6840454d1dc1d407e2340d8a /68d100e0984eba45e6b57313_dansmug…" at bounding box center [234, 148] width 174 height 204
paste textarea "Overlay("video", "R_WNqSYeDWY""
drag, startPoint x: 220, startPoint y: 126, endPoint x: 248, endPoint y: 125, distance: 28.5
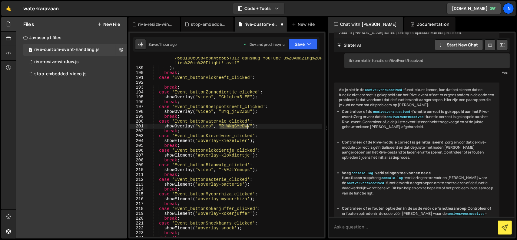
click at [248, 125] on div ""[URL][DOMAIN_NAME] /6840454d1dc1d407e2340d8a /68d100e0984eba45e6b57313_dansmug…" at bounding box center [234, 148] width 174 height 204
paste textarea "qS0oxwnuHPg"
click at [218, 135] on div ""[URL][DOMAIN_NAME] /6840454d1dc1d407e2340d8a /68d100e0984eba45e6b57313_dansmug…" at bounding box center [234, 148] width 174 height 204
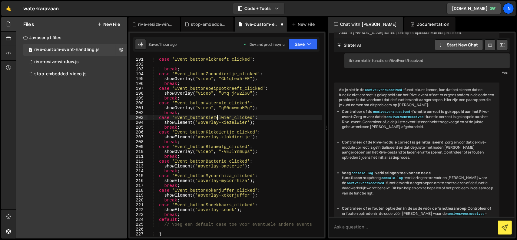
scroll to position [1066, 0]
drag, startPoint x: 252, startPoint y: 123, endPoint x: 165, endPoint y: 127, distance: 86.7
click at [164, 122] on div "case 'Event_buttonVlokreeft_clicked' : break ; case 'Event_buttonZonnediertje_c…" at bounding box center [234, 152] width 174 height 190
paste textarea "Overlay("video", "R_WNqSYeDWY""
drag, startPoint x: 220, startPoint y: 124, endPoint x: 247, endPoint y: 123, distance: 27.0
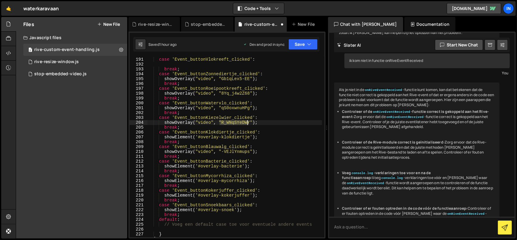
click at [247, 123] on div "case 'Event_buttonVlokreeft_clicked' : break ; case 'Event_buttonZonnediertje_c…" at bounding box center [234, 152] width 174 height 190
paste textarea "H_3Q5Rpo0L"
click at [209, 133] on div "case 'Event_buttonVlokreeft_clicked' : break ; case 'Event_buttonZonnediertje_c…" at bounding box center [234, 152] width 174 height 190
click at [199, 138] on div "case 'Event_buttonVlokreeft_clicked' : break ; case 'Event_buttonZonnediertje_c…" at bounding box center [234, 152] width 174 height 190
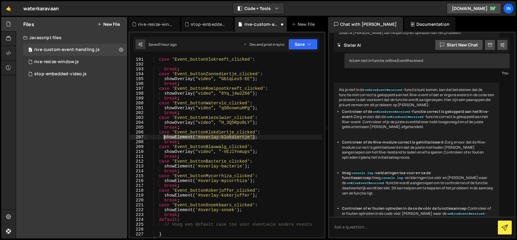
drag, startPoint x: 258, startPoint y: 137, endPoint x: 164, endPoint y: 136, distance: 94.2
click at [164, 136] on div "case 'Event_buttonVlokreeft_clicked' : break ; case 'Event_buttonZonnediertje_c…" at bounding box center [234, 152] width 174 height 190
paste textarea "44M_e0TzZSs"
paste textarea "Overlay("video", "R_WNqSYeDWY""
click at [228, 135] on div "case 'Event_buttonVlokreeft_clicked' : break ; case 'Event_buttonZonnediertje_c…" at bounding box center [234, 152] width 174 height 190
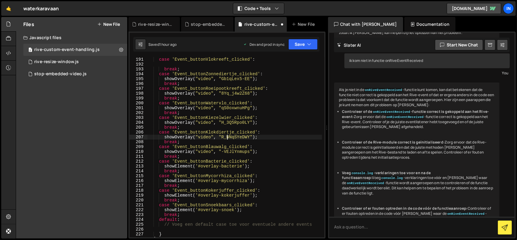
click at [228, 135] on div "case 'Event_buttonVlokreeft_clicked' : break ; case 'Event_buttonZonnediertje_c…" at bounding box center [234, 152] width 174 height 190
paste textarea "44M_e0TzZSs"
click at [227, 153] on div "case 'Event_buttonVlokreeft_clicked' : break ; case 'Event_buttonZonnediertje_c…" at bounding box center [234, 152] width 174 height 190
click at [217, 166] on div "case 'Event_buttonVlokreeft_clicked' : break ; case 'Event_buttonZonnediertje_c…" at bounding box center [234, 152] width 174 height 190
drag, startPoint x: 254, startPoint y: 167, endPoint x: 163, endPoint y: 166, distance: 91.4
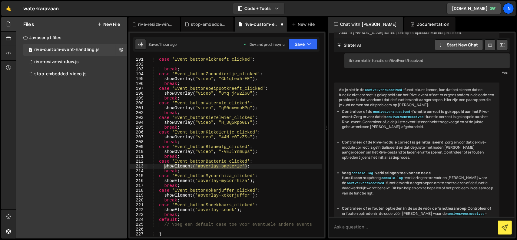
click at [163, 166] on div "case 'Event_buttonVlokreeft_clicked' : break ; case 'Event_buttonZonnediertje_c…" at bounding box center [234, 152] width 174 height 190
paste textarea "Overlay("video", "R_WNqSYeDWY""
drag, startPoint x: 219, startPoint y: 166, endPoint x: 247, endPoint y: 165, distance: 27.6
click at [247, 165] on div "case 'Event_buttonVlokreeft_clicked' : break ; case 'Event_buttonZonnediertje_c…" at bounding box center [234, 152] width 174 height 190
paste textarea "sZOQ2RfXYK0"
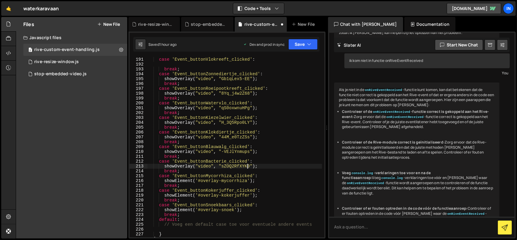
click at [226, 183] on div "case 'Event_buttonVlokreeft_clicked' : break ; case 'Event_buttonZonnediertje_c…" at bounding box center [234, 152] width 174 height 190
drag, startPoint x: 254, startPoint y: 181, endPoint x: 174, endPoint y: 194, distance: 81.2
click at [164, 180] on div "case 'Event_buttonVlokreeft_clicked' : break ; case 'Event_buttonZonnediertje_c…" at bounding box center [234, 152] width 174 height 190
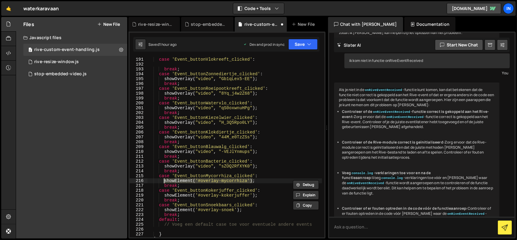
paste textarea "Overlay("video", "R_WNqSYeDWY""
drag, startPoint x: 220, startPoint y: 178, endPoint x: 246, endPoint y: 181, distance: 26.8
click at [246, 181] on div "case 'Event_buttonVlokreeft_clicked' : break ; case 'Event_buttonZonnediertje_c…" at bounding box center [234, 152] width 174 height 190
paste textarea "PKhSQTYC1CE"
click at [234, 195] on div "case 'Event_buttonVlokreeft_clicked' : break ; case 'Event_buttonZonnediertje_c…" at bounding box center [234, 152] width 174 height 190
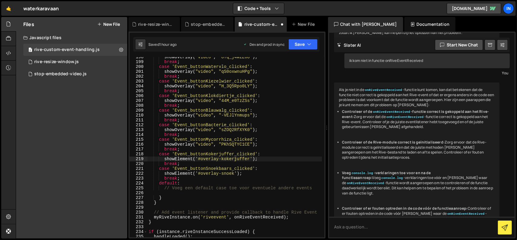
scroll to position [1102, 0]
drag, startPoint x: 236, startPoint y: 159, endPoint x: 258, endPoint y: 162, distance: 22.0
click at [236, 159] on div "showOverlay ( "video" , "8Yq_j4w2Z68" ) ; break ; case 'Event_buttonWatervlo_cl…" at bounding box center [234, 150] width 174 height 190
drag, startPoint x: 259, startPoint y: 161, endPoint x: 164, endPoint y: 160, distance: 96.0
click at [164, 160] on div "showOverlay ( "video" , "8Yq_j4w2Z68" ) ; break ; case 'Event_buttonWatervlo_cl…" at bounding box center [234, 150] width 174 height 190
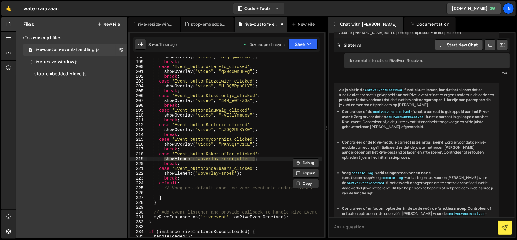
paste textarea "Overlay("video", "R_WNqSYeDWY""
drag, startPoint x: 219, startPoint y: 158, endPoint x: 247, endPoint y: 159, distance: 27.6
click at [247, 159] on div "showOverlay ( "video" , "8Yq_j4w2Z68" ) ; break ; case 'Event_buttonWatervlo_cl…" at bounding box center [234, 150] width 174 height 190
paste textarea "vx3L-9HzC4M&t=30s"
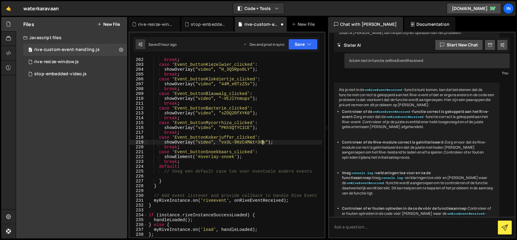
scroll to position [1123, 0]
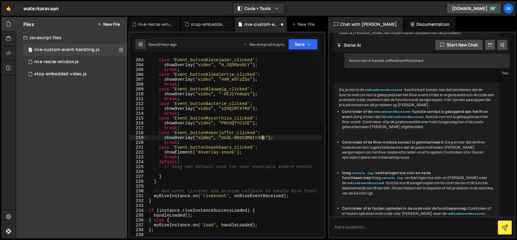
click at [237, 150] on div "break ; case 'Event_buttonKiezelwier_clicked' : showOverlay ( "video" , "H_3Q5R…" at bounding box center [234, 148] width 174 height 190
type textarea "showElement('#overlay-snoek');"
drag, startPoint x: 249, startPoint y: 153, endPoint x: 150, endPoint y: 153, distance: 98.7
click at [150, 153] on div "break ; case 'Event_buttonKiezelwier_clicked' : showOverlay ( "video" , "H_3Q5R…" at bounding box center [234, 148] width 174 height 190
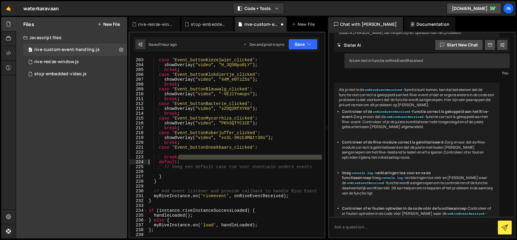
drag, startPoint x: 170, startPoint y: 159, endPoint x: 143, endPoint y: 163, distance: 27.8
click at [143, 163] on div "202 203 204 205 206 207 208 209 210 211 212 213 214 215 216 217 218 219 220 221…" at bounding box center [227, 147] width 195 height 180
click at [180, 158] on div "break ; case 'Event_buttonKiezelwier_clicked' : showOverlay ( "video" , "H_3Q5R…" at bounding box center [234, 147] width 174 height 180
type textarea "break;"
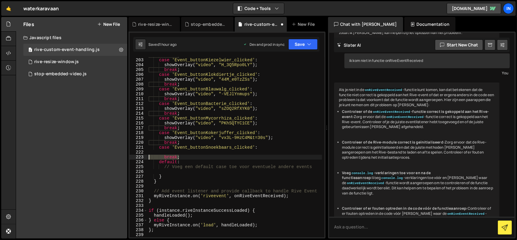
drag, startPoint x: 174, startPoint y: 157, endPoint x: 146, endPoint y: 158, distance: 28.5
click at [146, 158] on div "break; 202 203 204 205 206 207 208 209 210 211 212 213 214 215 216 217 218 219 …" at bounding box center [227, 147] width 195 height 180
click at [179, 171] on div "break ; case 'Event_buttonKiezelwier_clicked' : showOverlay ( "video" , "H_3Q5R…" at bounding box center [234, 148] width 174 height 190
paste textarea "break;"
click at [310, 42] on icon "button" at bounding box center [309, 44] width 4 height 6
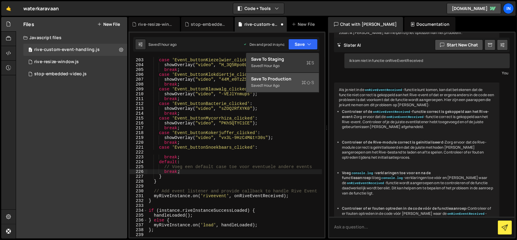
click at [284, 81] on div "Save to Production S" at bounding box center [282, 79] width 63 height 6
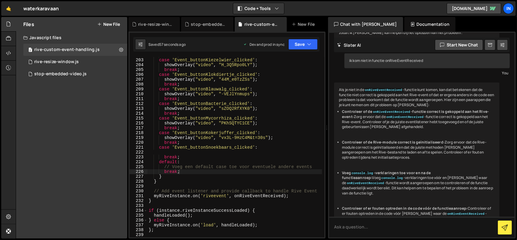
click at [262, 137] on div "break ; case 'Event_buttonKiezelwier_clicked' : showOverlay ( "video" , "H_3Q5R…" at bounding box center [234, 148] width 174 height 190
type textarea "showOverlay("video", "vx3L-9HzC4M");"
click at [308, 45] on icon "button" at bounding box center [309, 44] width 4 height 6
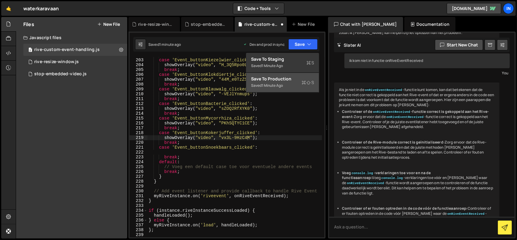
click at [292, 78] on div "Save to Production S" at bounding box center [282, 79] width 63 height 6
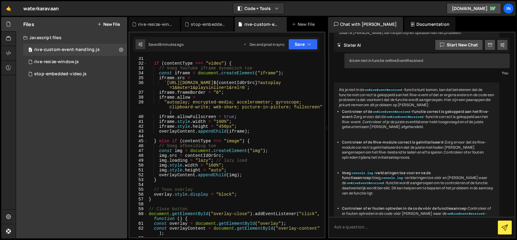
scroll to position [152, 0]
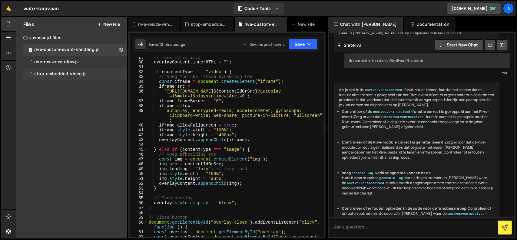
click at [74, 73] on div "stop-embedded-video.js" at bounding box center [60, 73] width 53 height 5
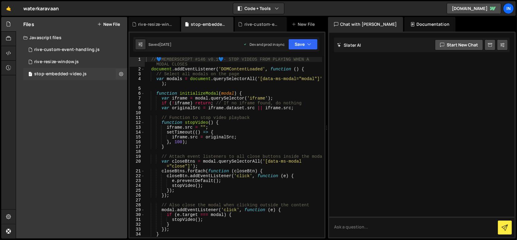
scroll to position [0, 0]
click at [121, 74] on icon at bounding box center [121, 74] width 4 height 6
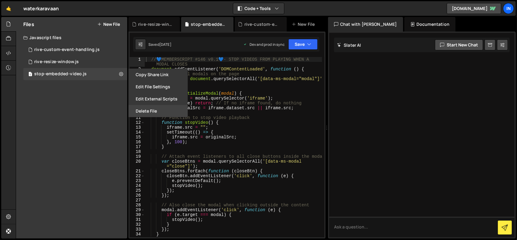
click at [142, 111] on button "Delete File" at bounding box center [157, 111] width 59 height 12
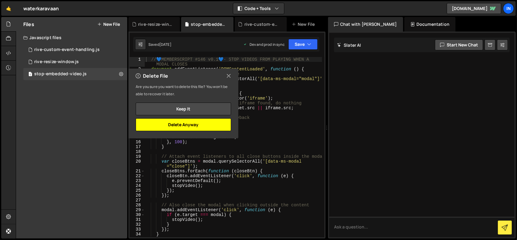
click at [179, 127] on button "Delete Anyway" at bounding box center [183, 124] width 95 height 13
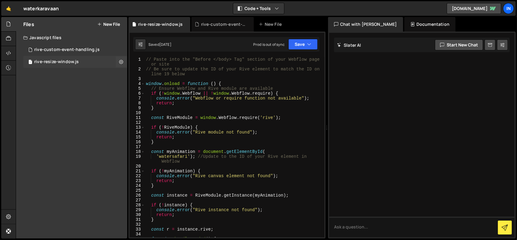
click at [62, 60] on div "rive-resize-window.js" at bounding box center [56, 61] width 45 height 5
click at [314, 43] on button "Save" at bounding box center [302, 44] width 29 height 11
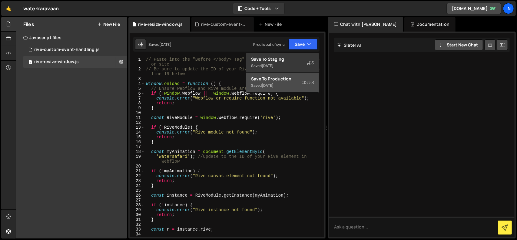
click at [287, 80] on div "Save to Production S" at bounding box center [282, 79] width 63 height 6
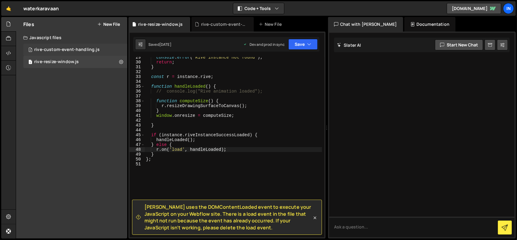
click at [81, 48] on div "rive-custom-event-handling.js" at bounding box center [66, 49] width 65 height 5
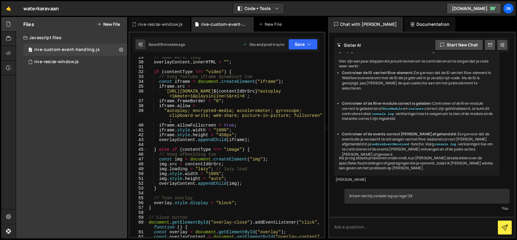
scroll to position [3317, 0]
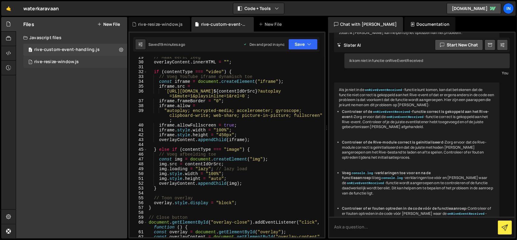
click at [64, 61] on div "rive-resize-window.js" at bounding box center [56, 61] width 45 height 5
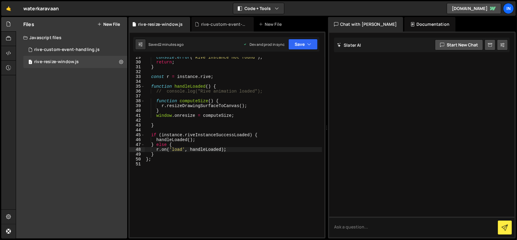
scroll to position [80, 0]
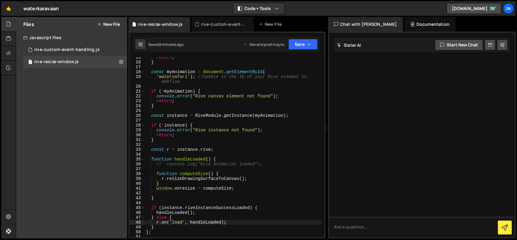
type textarea "'watersafari'); //Update to the ID of your Rive element in Webflow"
click at [170, 76] on div "return ; } const myAnimation = document . getElementById ( 'watersafari' ) ; //…" at bounding box center [233, 150] width 177 height 190
paste textarea
click at [287, 156] on div "return ; } const myAnimation = document . getElementById ( 'watersafari' ) ; //…" at bounding box center [233, 150] width 177 height 190
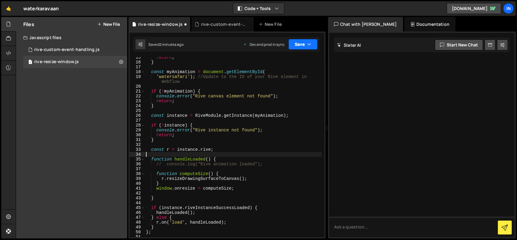
click at [305, 47] on button "Save" at bounding box center [302, 44] width 29 height 11
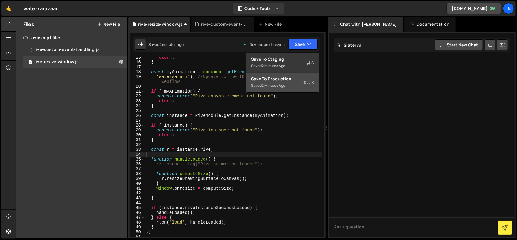
click at [288, 80] on div "Save to Production S" at bounding box center [282, 79] width 63 height 6
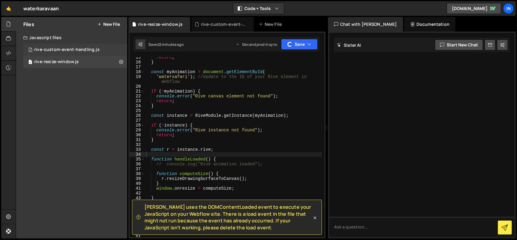
click at [69, 49] on div "rive-custom-event-handling.js" at bounding box center [66, 49] width 65 height 5
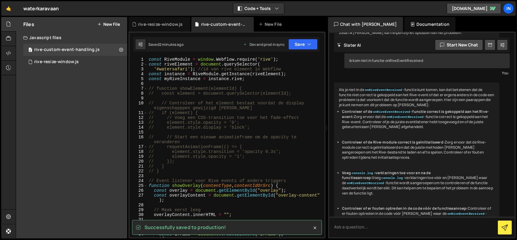
scroll to position [0, 0]
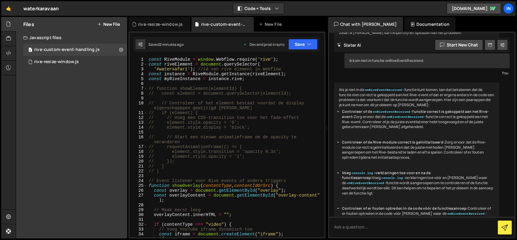
type textarea "'#watersafari'); //id van rive element in Webflow"
click at [173, 69] on div "const RiveModule = window . Webflow . require ( 'rive' ) ; const riveElement = …" at bounding box center [234, 154] width 174 height 194
click at [304, 46] on button "Save" at bounding box center [302, 44] width 29 height 11
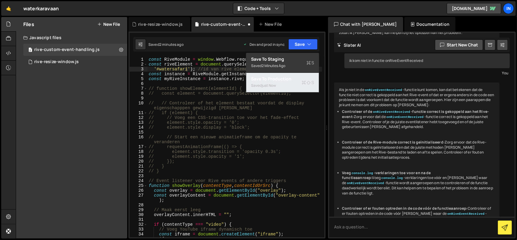
click at [279, 83] on div "Saved just now" at bounding box center [282, 85] width 63 height 7
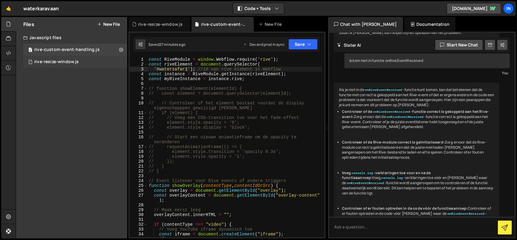
click at [73, 61] on div "rive-resize-window.js" at bounding box center [56, 61] width 45 height 5
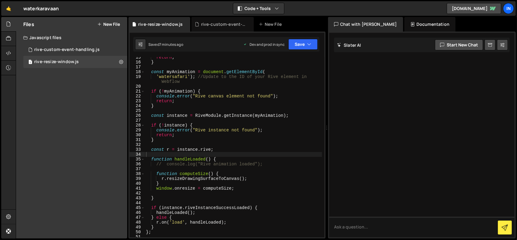
click at [288, 158] on div "return ; } const myAnimation = document . getElementById ( 'watersafari' ) ; //…" at bounding box center [233, 150] width 177 height 190
type textarea "};"
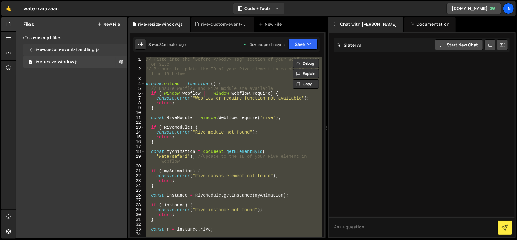
click at [70, 46] on div "2 rive-custom-event-handling.js 0" at bounding box center [75, 50] width 104 height 12
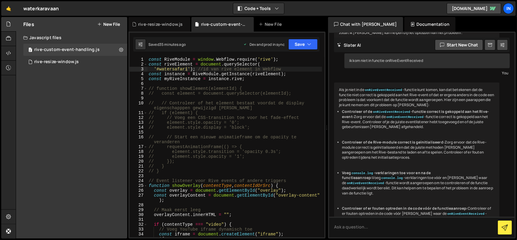
click at [180, 80] on div "const RiveModule = window . Webflow . require ( 'rive' ) ; const riveElement = …" at bounding box center [234, 154] width 174 height 194
drag, startPoint x: 183, startPoint y: 173, endPoint x: 183, endPoint y: 167, distance: 6.1
click at [183, 173] on div "const RiveModule = window . Webflow . require ( 'rive' ) ; const riveElement = …" at bounding box center [234, 154] width 174 height 194
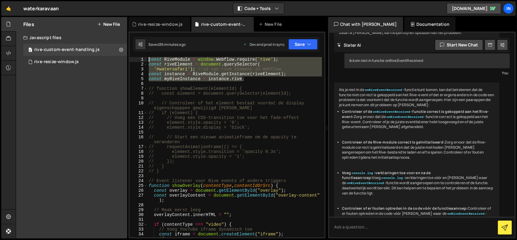
drag, startPoint x: 173, startPoint y: 77, endPoint x: 134, endPoint y: 57, distance: 44.4
click at [134, 57] on div "// } 1 2 3 4 5 6 7 8 9 10 11 12 13 14 15 16 17 18 19 20 21 22 23 24 25 26 27 28…" at bounding box center [227, 147] width 195 height 180
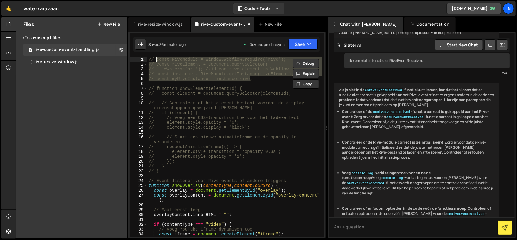
click at [236, 170] on div "// const RiveModule = window.Webflow.require('rive'); // const riveElement = do…" at bounding box center [234, 154] width 174 height 194
type textarea "// }"
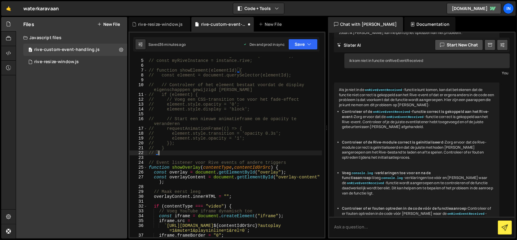
scroll to position [36, 0]
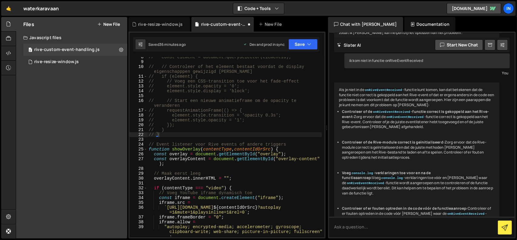
click at [183, 135] on div "// const element = document.querySelector(elementId); // // Controleer of het e…" at bounding box center [234, 150] width 174 height 190
click at [183, 140] on div "// const element = document.querySelector(elementId); // // Controleer of het e…" at bounding box center [234, 150] width 174 height 190
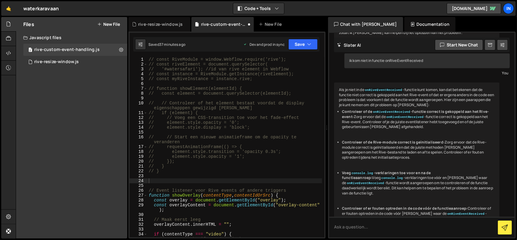
scroll to position [0, 0]
click at [154, 181] on div "// const RiveModule = window.Webflow.require('rive'); // const riveElement = do…" at bounding box center [234, 152] width 174 height 190
paste textarea "}"
type textarea "}"
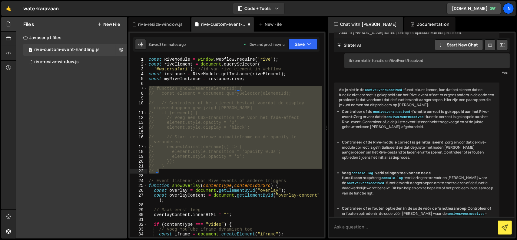
drag, startPoint x: 148, startPoint y: 87, endPoint x: 184, endPoint y: 172, distance: 91.7
click at [184, 172] on div "const RiveModule = window . Webflow . require ( 'rive' ) ; const riveElement = …" at bounding box center [234, 154] width 174 height 194
type textarea "// } // }"
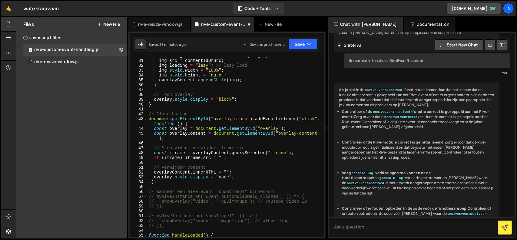
scroll to position [182, 0]
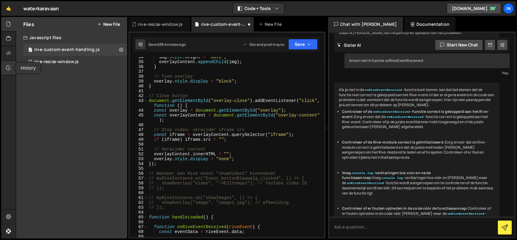
click at [7, 69] on icon at bounding box center [8, 67] width 5 height 7
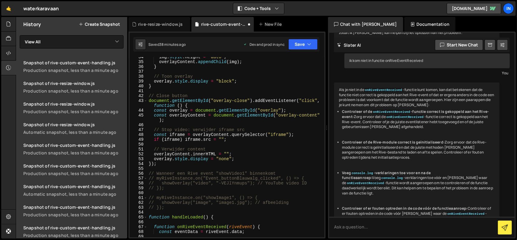
click at [269, 161] on div "img . style . height = "auto" ; overlayContent . appendChild ( img ) ; } // Too…" at bounding box center [234, 150] width 174 height 190
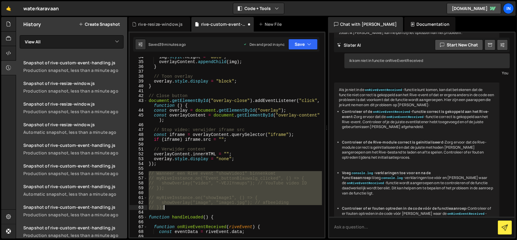
scroll to position [200, 0]
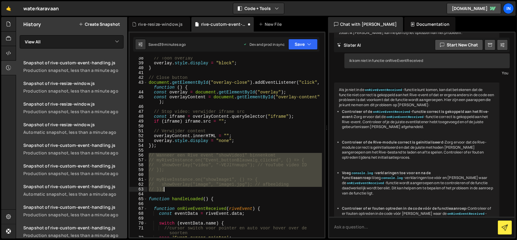
drag, startPoint x: 149, startPoint y: 172, endPoint x: 255, endPoint y: 190, distance: 107.6
click at [255, 190] on div "// Toon overlay overlay . style . display = "block" ; } // Close button documen…" at bounding box center [234, 151] width 174 height 190
type textarea "// showOverlay("image", "image1.jpg"); // afbeelding // });"
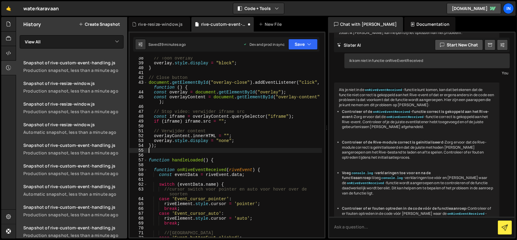
type textarea "});"
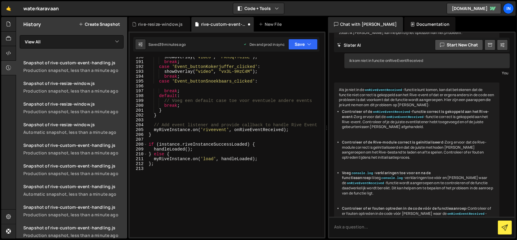
scroll to position [1075, 0]
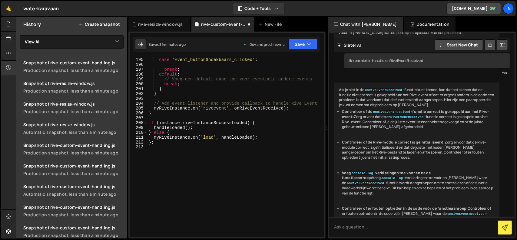
click at [279, 149] on div "break ; case 'Event_buttonSnoekbaars_clicked' : break ; default : // Voeg een d…" at bounding box center [234, 147] width 174 height 190
type textarea "};"
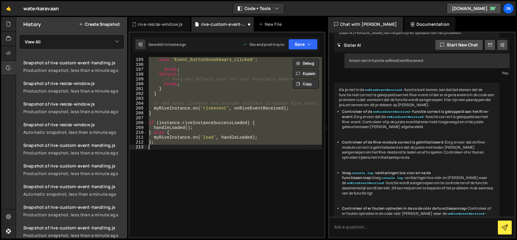
click at [284, 180] on div "break ; case 'Event_buttonSnoekbaars_clicked' : break ; default : // Voeg een d…" at bounding box center [234, 147] width 174 height 180
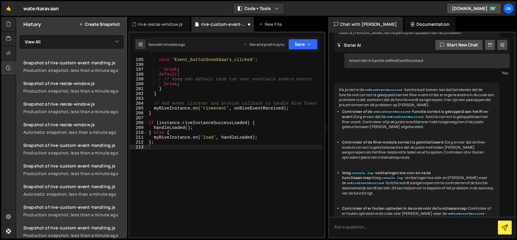
click at [285, 126] on div "break ; case 'Event_buttonSnoekbaars_clicked' : break ; default : // Voeg een d…" at bounding box center [234, 147] width 174 height 190
type textarea "};"
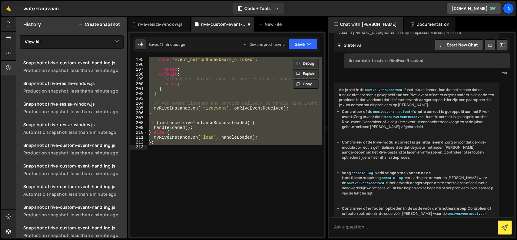
click at [206, 164] on div "break ; case 'Event_buttonSnoekbaars_clicked' : break ; default : // Voeg een d…" at bounding box center [234, 147] width 174 height 180
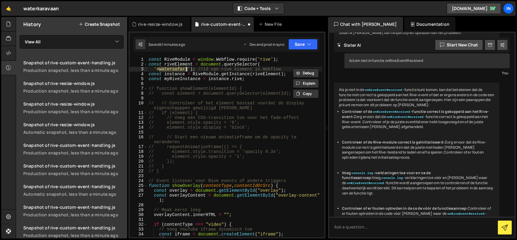
scroll to position [0, 0]
click at [292, 116] on div "const RiveModule = window . Webflow . require ( 'rive' ) ; const riveElement = …" at bounding box center [234, 154] width 174 height 194
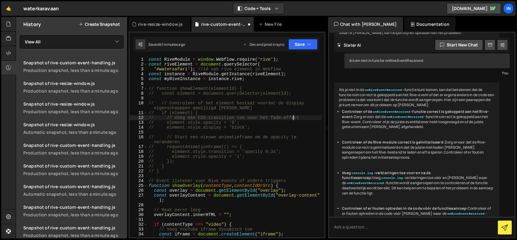
type textarea "};"
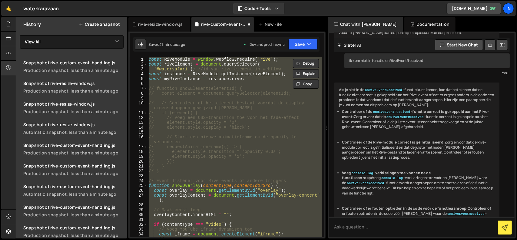
drag, startPoint x: 213, startPoint y: 96, endPoint x: 216, endPoint y: 96, distance: 3.0
click at [213, 96] on div "const RiveModule = window . Webflow . require ( 'rive' ) ; const riveElement = …" at bounding box center [234, 147] width 174 height 180
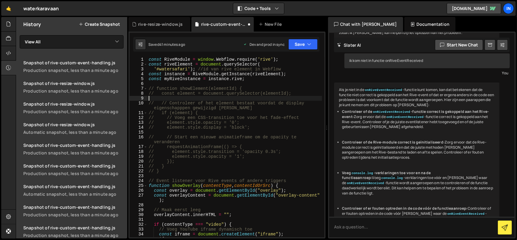
type textarea "};"
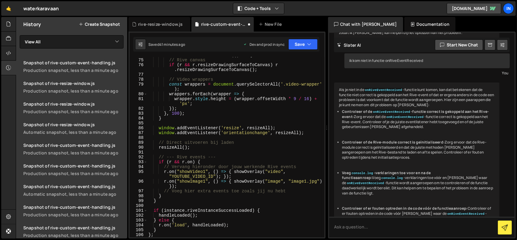
scroll to position [377, 0]
click at [306, 42] on button "Save" at bounding box center [302, 44] width 29 height 11
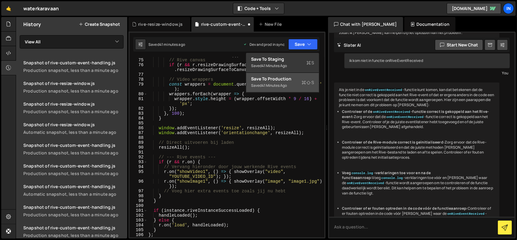
click at [279, 84] on div "41 minutes ago" at bounding box center [274, 85] width 25 height 5
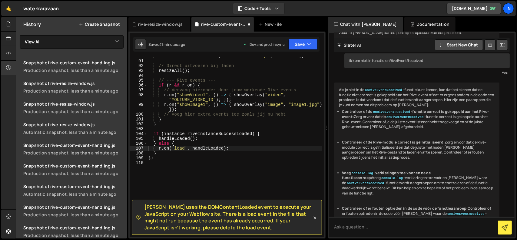
scroll to position [468, 0]
click at [315, 220] on icon at bounding box center [315, 217] width 6 height 6
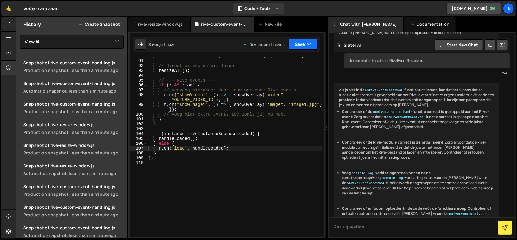
click at [303, 44] on button "Save" at bounding box center [302, 44] width 29 height 11
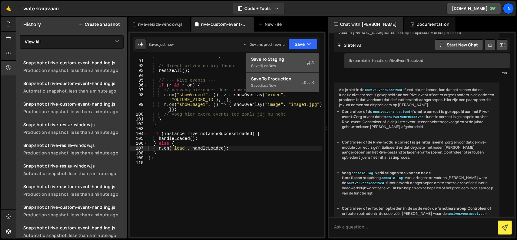
click at [281, 63] on div "Saved just now" at bounding box center [282, 65] width 63 height 7
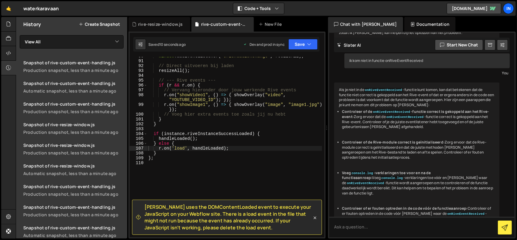
drag, startPoint x: 239, startPoint y: 227, endPoint x: 146, endPoint y: 204, distance: 96.2
click at [146, 204] on span "[PERSON_NAME] uses the DOMContentLoaded event to execute your JavaScript on you…" at bounding box center [227, 216] width 167 height 27
copy span "later uses the DOMContentLoaded event to execute your JavaScript on your Webflo…"
click at [265, 135] on div "window . addEventListener ( 'orientationchange' , resizeAll ) ; // Direct uitvo…" at bounding box center [234, 147] width 175 height 187
type textarea "};"
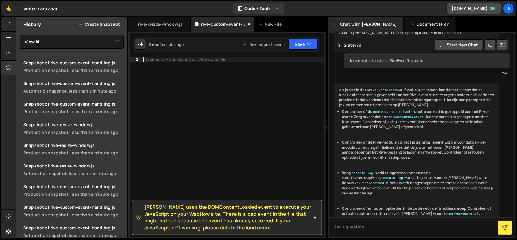
scroll to position [392, 0]
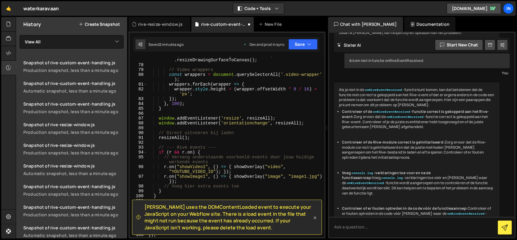
click at [316, 216] on icon at bounding box center [315, 217] width 6 height 6
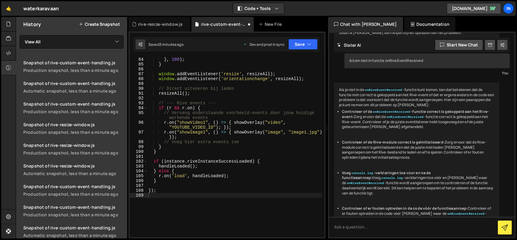
scroll to position [436, 0]
click at [230, 146] on div "} , 100 ) ; } window . addEventListener ( 'resize' , resizeAll ) ; window . add…" at bounding box center [234, 150] width 175 height 187
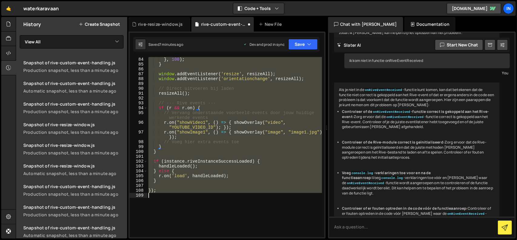
type textarea "});"
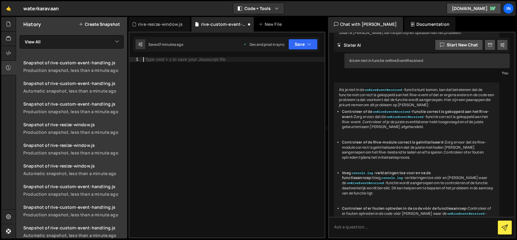
scroll to position [963, 0]
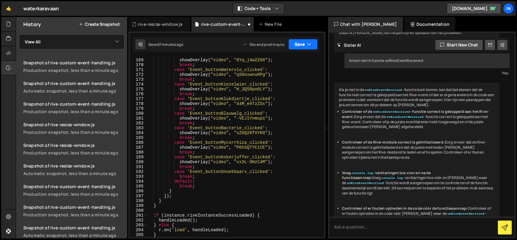
click at [304, 46] on button "Save" at bounding box center [302, 44] width 29 height 11
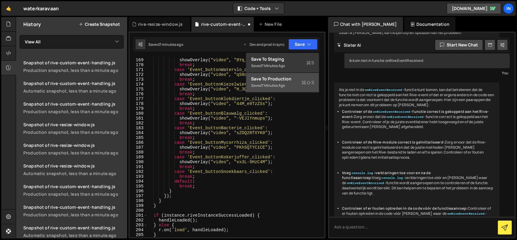
click at [286, 80] on div "Save to Production S" at bounding box center [282, 79] width 63 height 6
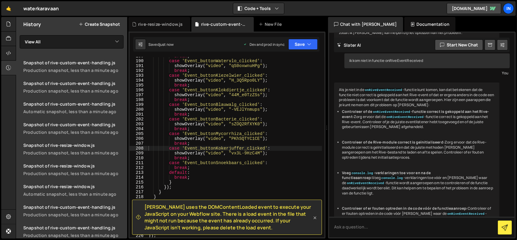
click at [316, 220] on icon at bounding box center [315, 217] width 6 height 6
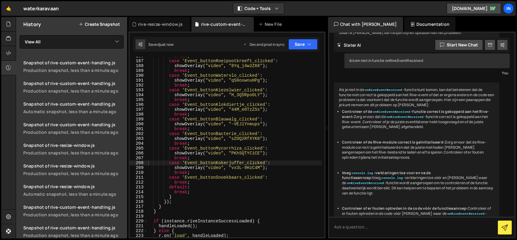
scroll to position [1050, 0]
drag, startPoint x: 324, startPoint y: 219, endPoint x: 323, endPoint y: 75, distance: 143.8
click at [323, 75] on div "186 187 188 189 190 191 192 193 194 195 196 197 198 199 200 201 202 203 204 205…" at bounding box center [226, 134] width 197 height 207
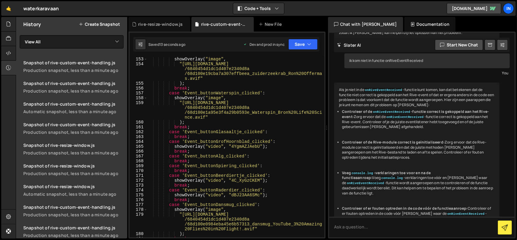
scroll to position [1072, 0]
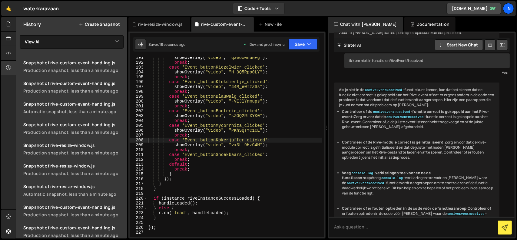
click at [246, 167] on div "showOverlay ( "video" , "qS0oxwnuHPg" ) ; break ; case 'Event_buttonKiezelwier_…" at bounding box center [234, 148] width 175 height 187
type textarea "});"
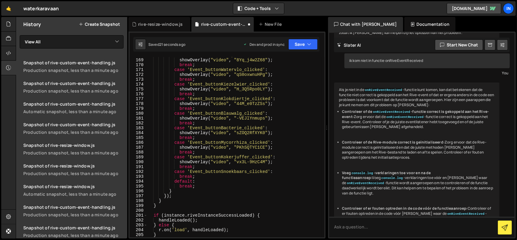
scroll to position [963, 0]
click at [306, 48] on button "Save" at bounding box center [302, 44] width 29 height 11
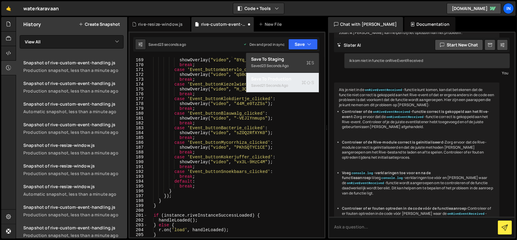
click at [294, 84] on div "Saved 21 seconds ago" at bounding box center [282, 85] width 63 height 7
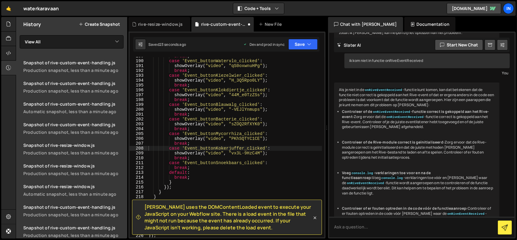
scroll to position [1064, 0]
drag, startPoint x: 234, startPoint y: 229, endPoint x: 145, endPoint y: 208, distance: 91.9
click at [145, 208] on span "[PERSON_NAME] uses the DOMContentLoaded event to execute your JavaScript on you…" at bounding box center [227, 216] width 167 height 27
copy span "[PERSON_NAME] uses the DOMContentLoaded event to execute your JavaScript on you…"
click at [246, 174] on div "break ; case 'Event_buttonWatervlo_clicked' : showOverlay ( "video" , "qS0oxwnu…" at bounding box center [234, 147] width 175 height 187
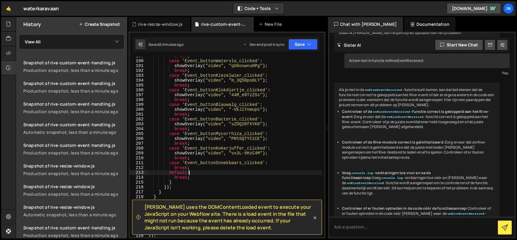
type textarea "});"
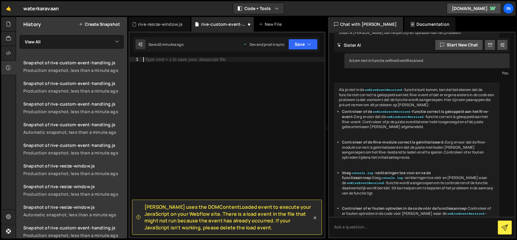
scroll to position [1007, 0]
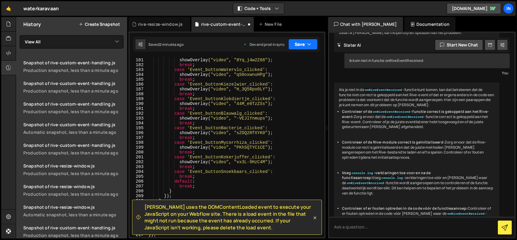
click at [309, 45] on icon "button" at bounding box center [309, 44] width 4 height 6
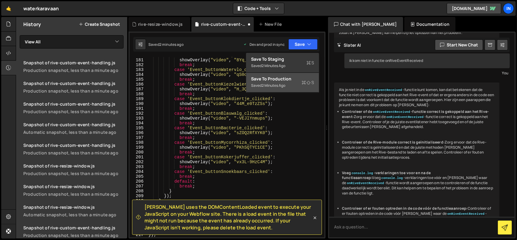
click at [283, 84] on div "2 minutes ago" at bounding box center [274, 85] width 24 height 5
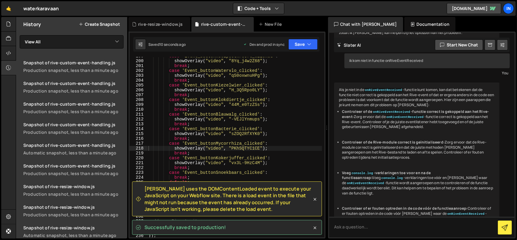
click at [316, 217] on div "[PERSON_NAME] uses the DOMContentLoaded event to execute your JavaScript on you…" at bounding box center [227, 207] width 190 height 53
click at [314, 200] on icon at bounding box center [315, 199] width 6 height 6
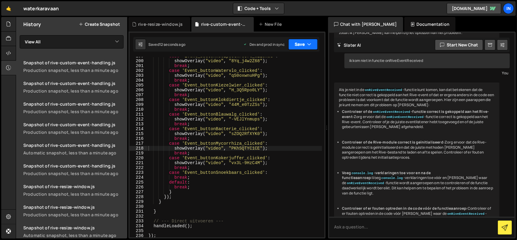
click at [306, 45] on button "Save" at bounding box center [302, 44] width 29 height 11
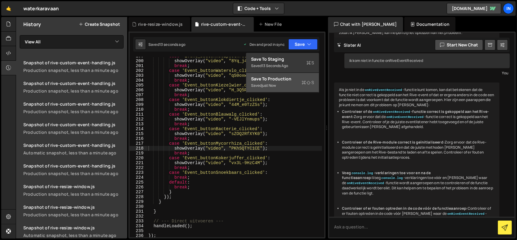
click at [278, 82] on div "Saved just now" at bounding box center [282, 85] width 63 height 7
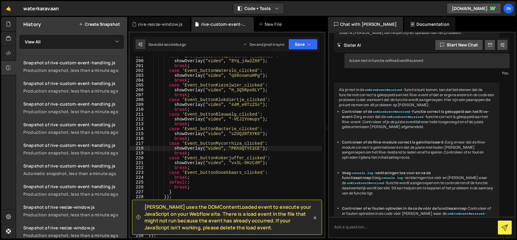
drag, startPoint x: 238, startPoint y: 229, endPoint x: 145, endPoint y: 207, distance: 95.2
click at [145, 207] on span "[PERSON_NAME] uses the DOMContentLoaded event to execute your JavaScript on you…" at bounding box center [227, 216] width 167 height 27
copy span "[PERSON_NAME] uses the DOMContentLoaded event to execute your JavaScript on you…"
click at [283, 170] on div "case 'Event_buttonRoeipootkreeft_clicked' : showOverlay ( "video" , "8Yq_j4w2Z6…" at bounding box center [234, 147] width 175 height 187
type textarea "});"
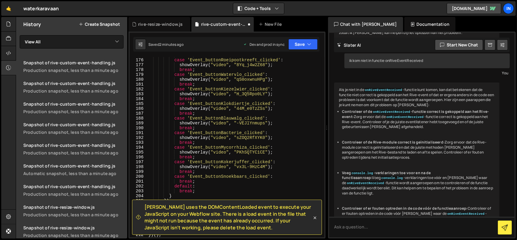
scroll to position [983, 0]
click at [308, 46] on icon "button" at bounding box center [309, 44] width 4 height 6
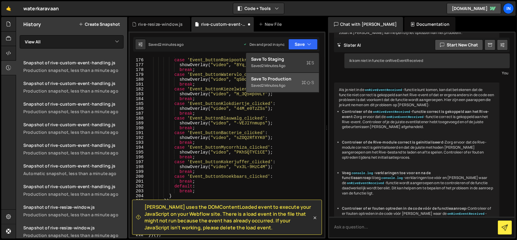
click at [293, 79] on div "Save to Production S" at bounding box center [282, 79] width 63 height 6
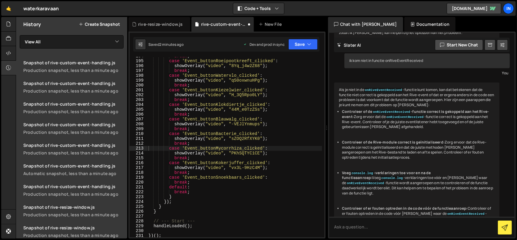
scroll to position [1074, 0]
click at [10, 23] on icon at bounding box center [8, 24] width 5 height 7
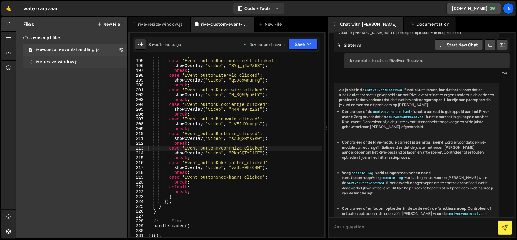
click at [64, 64] on div "rive-resize-window.js" at bounding box center [56, 61] width 45 height 5
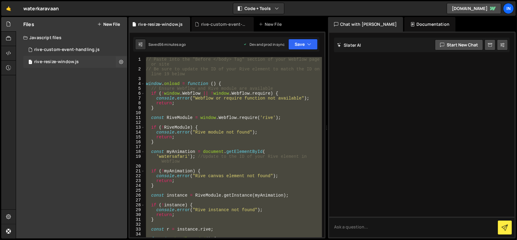
scroll to position [0, 0]
click at [288, 134] on div "// Paste into the "Before </body> Tag" section of your Webflow page or site // …" at bounding box center [233, 147] width 177 height 180
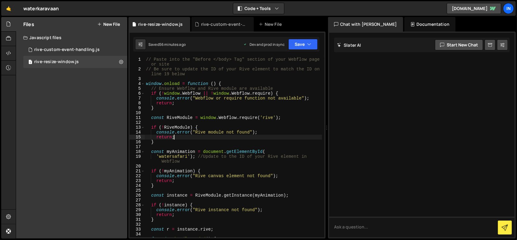
type textarea "};"
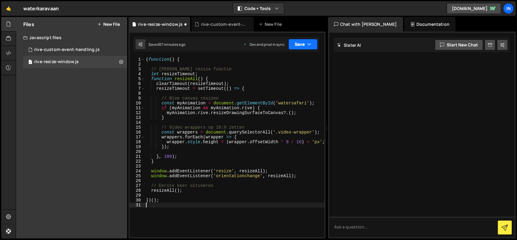
click at [303, 45] on button "Save" at bounding box center [302, 44] width 29 height 11
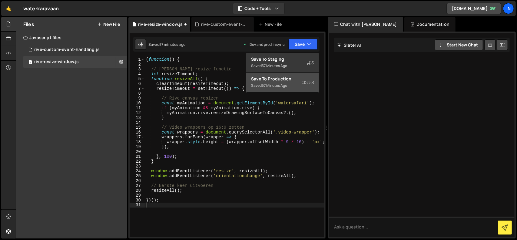
click at [283, 80] on div "Save to Production S" at bounding box center [282, 79] width 63 height 6
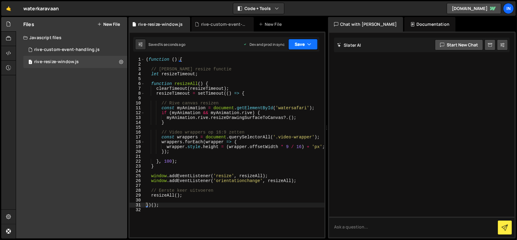
click at [296, 44] on button "Save" at bounding box center [302, 44] width 29 height 11
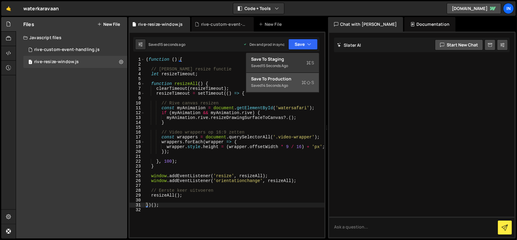
click at [286, 82] on div "Saved 14 seconds ago" at bounding box center [282, 85] width 63 height 7
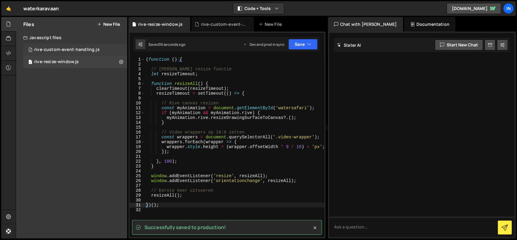
click at [58, 48] on div "rive-custom-event-handling.js" at bounding box center [66, 49] width 65 height 5
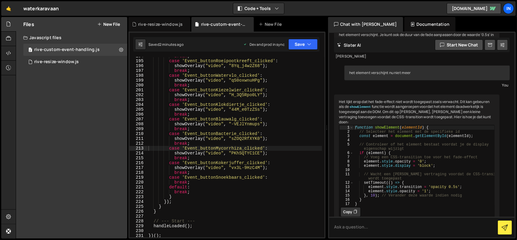
click at [271, 152] on div "break ; case 'Event_buttonRoeipootkreeft_clicked' : showOverlay ( "video" , "8Y…" at bounding box center [234, 147] width 175 height 187
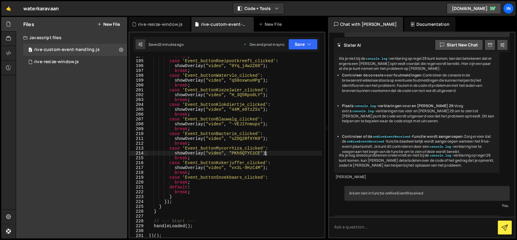
scroll to position [3317, 0]
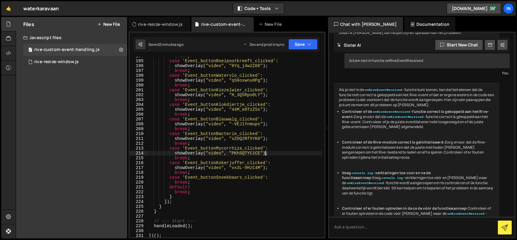
type textarea "})();"
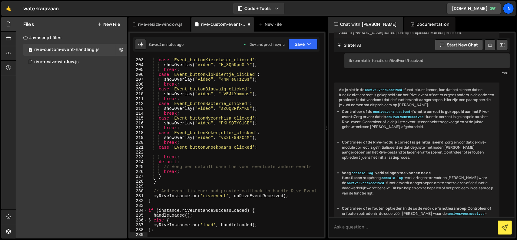
scroll to position [1056, 0]
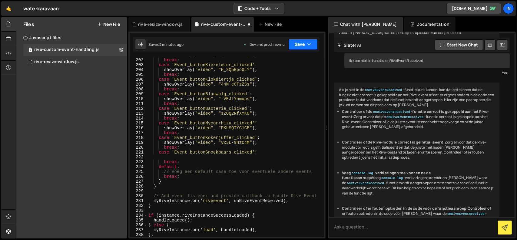
click at [302, 46] on button "Save" at bounding box center [302, 44] width 29 height 11
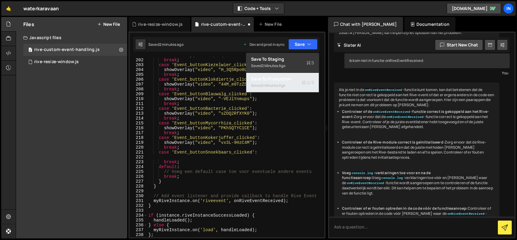
click at [276, 84] on div "2 minutes ago" at bounding box center [274, 85] width 24 height 5
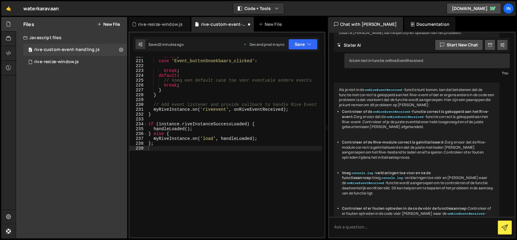
scroll to position [1147, 0]
click at [62, 63] on div "rive-resize-window.js" at bounding box center [56, 61] width 45 height 5
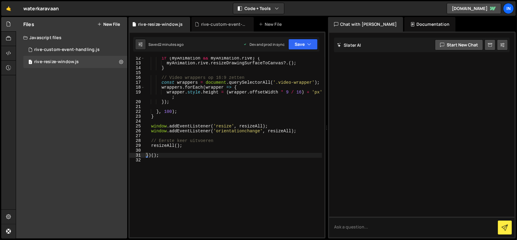
scroll to position [18, 0]
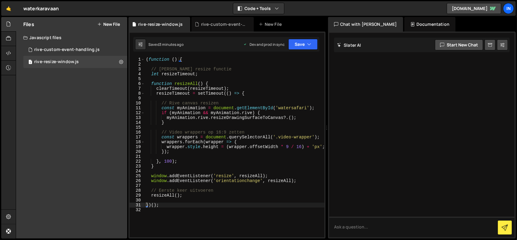
click at [210, 167] on div "( function ( ) { // Debounced resize functie let resizeTimeout ; function resiz…" at bounding box center [235, 152] width 180 height 190
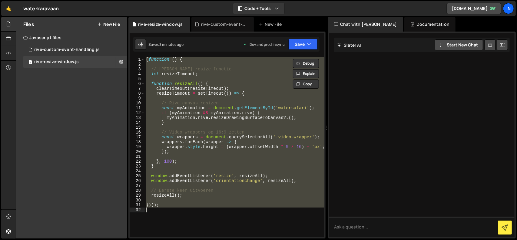
type textarea "// })();"
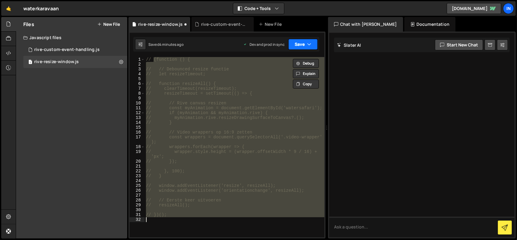
click at [307, 43] on button "Save" at bounding box center [302, 44] width 29 height 11
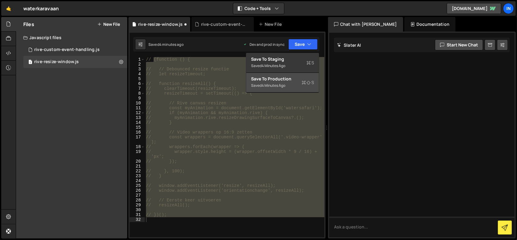
click at [282, 82] on div "Saved 4 minutes ago" at bounding box center [282, 85] width 63 height 7
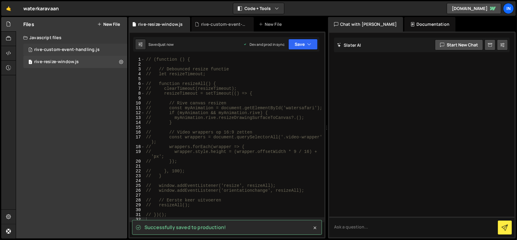
click at [68, 49] on div "rive-custom-event-handling.js" at bounding box center [66, 49] width 65 height 5
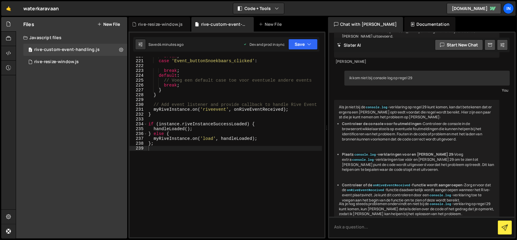
scroll to position [3317, 0]
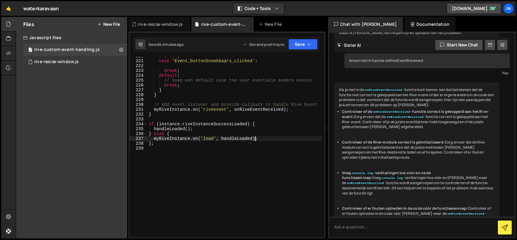
click at [265, 139] on div "break ; case 'Event_buttonSnoekbaars_clicked' : break ; default : // Voeg een d…" at bounding box center [234, 149] width 174 height 190
type textarea "};"
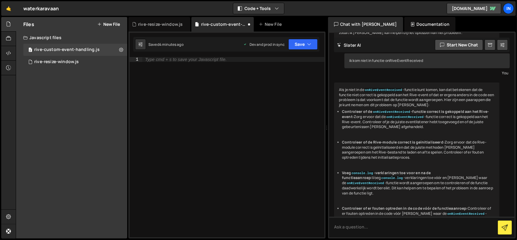
click at [183, 64] on div "Type cmd + s to save your Javascript file." at bounding box center [233, 152] width 182 height 190
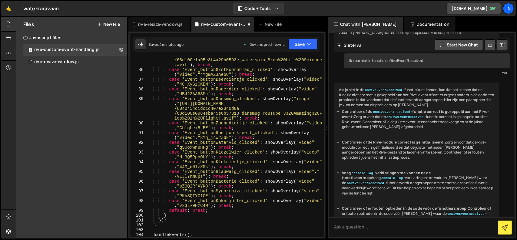
scroll to position [586, 0]
click at [304, 45] on button "Save" at bounding box center [302, 44] width 29 height 11
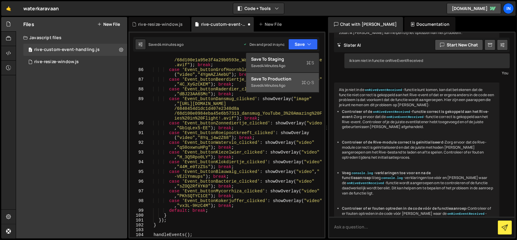
click at [280, 83] on div "4 minutes ago" at bounding box center [274, 85] width 24 height 5
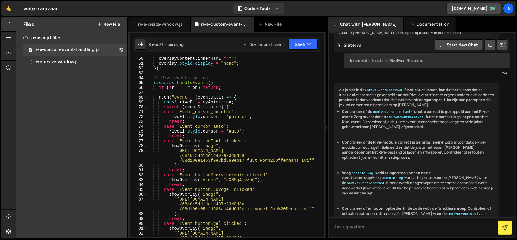
scroll to position [247, 0]
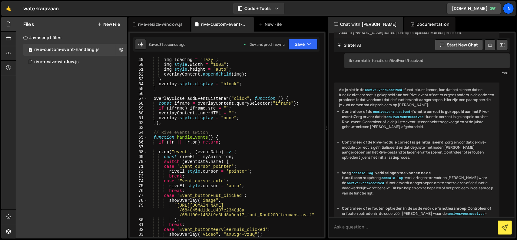
click at [258, 145] on div "img . src = src ; img . loading = "lazy" ; img . style . width = "100%" ; img .…" at bounding box center [234, 145] width 175 height 187
type textarea "})();"
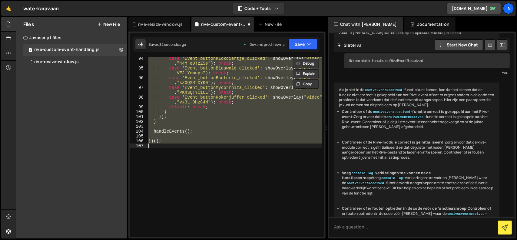
scroll to position [689, 0]
click at [254, 167] on div "case 'Event_buttonKlokdiertje_clicked' : showOverlay ( "video" , "44M_e0TzZSs" …" at bounding box center [234, 147] width 175 height 180
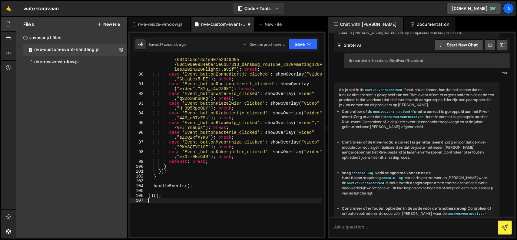
scroll to position [598, 0]
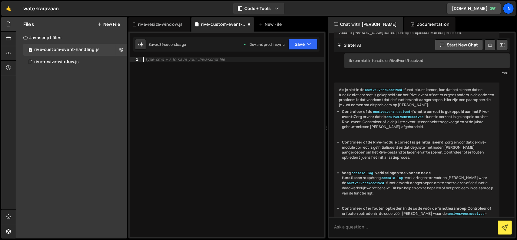
type textarea "};"
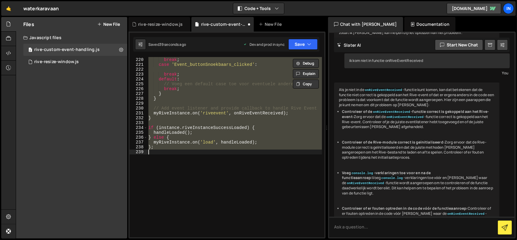
click at [259, 184] on div "showOverlay ( "video" , "vx3L-9HzC4M" ) ; break ; case 'Event_buttonSnoekbaars_…" at bounding box center [234, 147] width 175 height 180
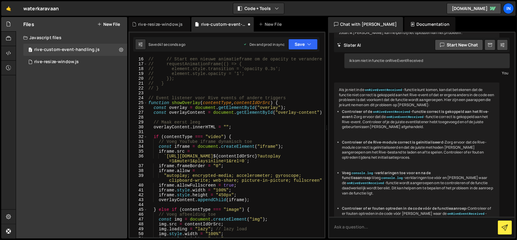
scroll to position [0, 0]
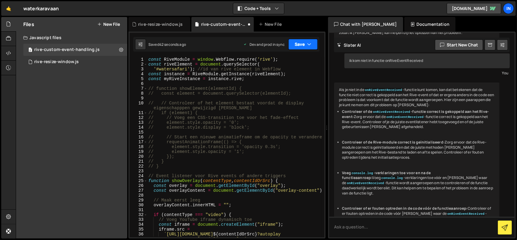
click at [298, 47] on button "Save" at bounding box center [302, 44] width 29 height 11
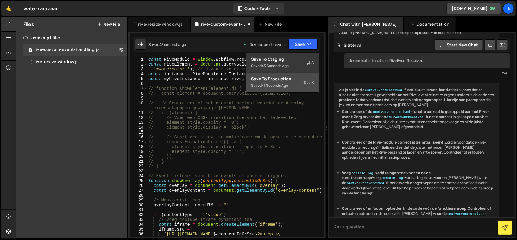
click at [292, 76] on div "Save to Production S" at bounding box center [282, 79] width 63 height 6
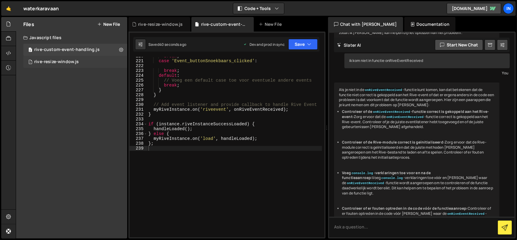
click at [64, 63] on div "rive-resize-window.js" at bounding box center [56, 61] width 45 height 5
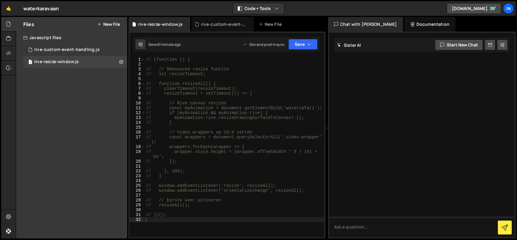
click at [248, 158] on div "// (function () { // // Debounced resize functie // let resizeTimeout; // funct…" at bounding box center [235, 152] width 180 height 190
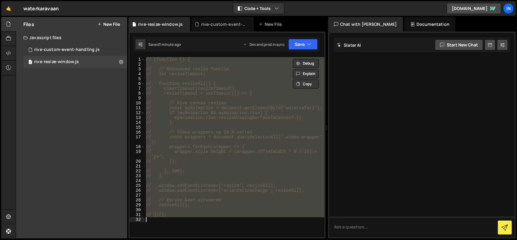
type textarea "})();"
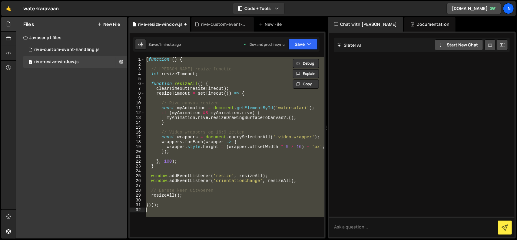
click at [207, 222] on div "( function ( ) { // Debounced resize functie let resizeTimeout ; function resiz…" at bounding box center [235, 147] width 180 height 180
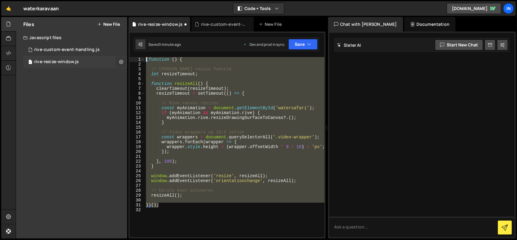
drag, startPoint x: 167, startPoint y: 207, endPoint x: 126, endPoint y: 56, distance: 156.1
click at [126, 56] on div "Files New File Javascript files 2 rive-custom-event-handling.js 0 1 rive-resize…" at bounding box center [266, 127] width 501 height 221
type textarea "(function () {"
click at [209, 211] on div "( function ( ) { // Debounced resize functie let resizeTimeout ; function resiz…" at bounding box center [235, 152] width 180 height 190
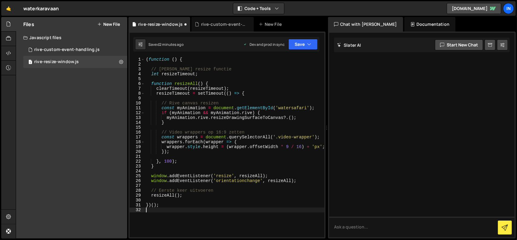
click at [216, 225] on div "( function ( ) { // Debounced resize functie let resizeTimeout ; function resiz…" at bounding box center [235, 152] width 180 height 190
type textarea "})();"
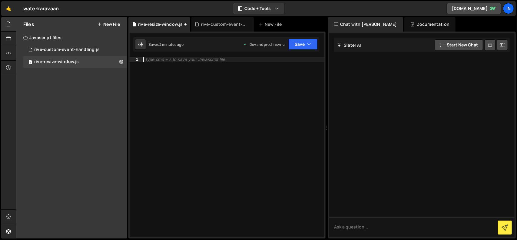
type textarea "};"
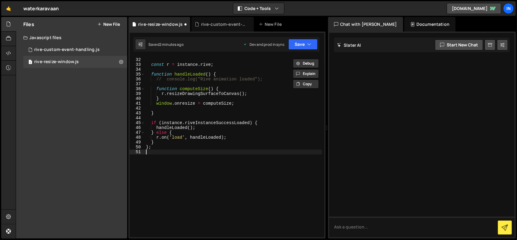
click at [214, 175] on div "} const r = instance . rive ; function handleLoaded ( ) { // console.log("Rive …" at bounding box center [233, 147] width 177 height 190
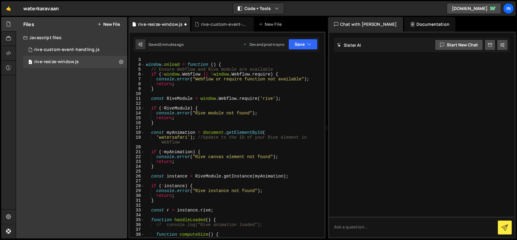
scroll to position [0, 0]
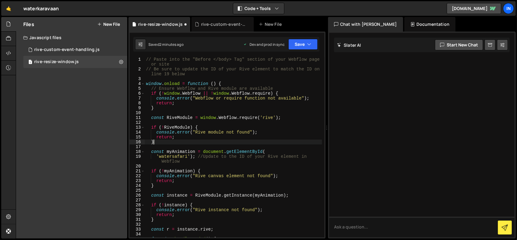
click at [265, 141] on div "// Paste into the "Before </body> Tag" section of your Webflow page or site // …" at bounding box center [233, 154] width 177 height 194
type textarea "};"
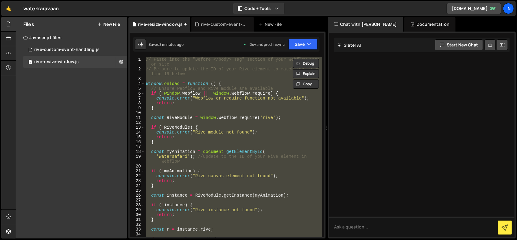
click at [203, 145] on div "// Paste into the "Before </body> Tag" section of your Webflow page or site // …" at bounding box center [233, 147] width 177 height 180
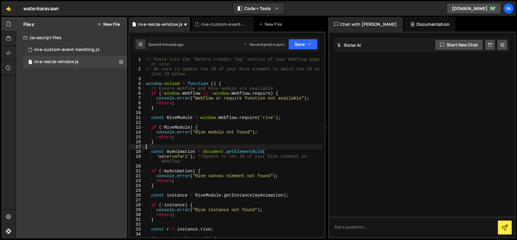
type textarea "};"
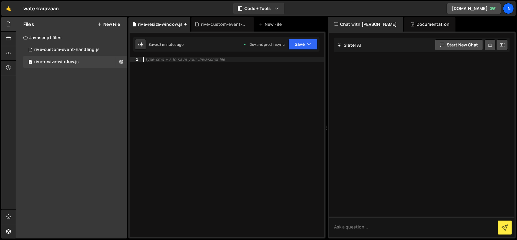
scroll to position [62, 0]
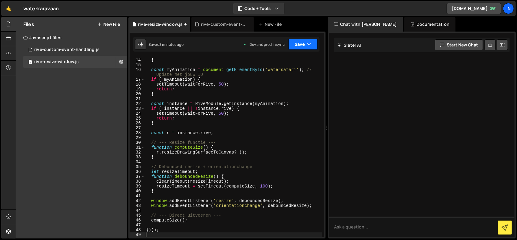
click at [307, 48] on button "Save" at bounding box center [302, 44] width 29 height 11
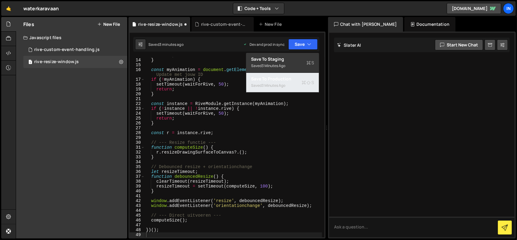
click at [274, 82] on div "Saved 3 minutes ago" at bounding box center [282, 85] width 63 height 7
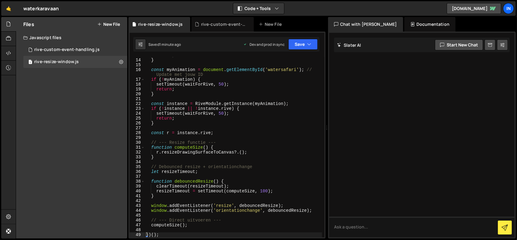
click at [262, 123] on div "return ; } const myAnimation = document . getElementById ( 'watersafari' ) ; //…" at bounding box center [233, 148] width 177 height 190
type textarea "})();"
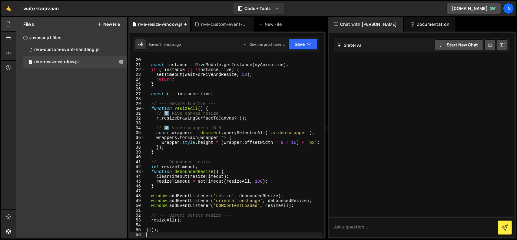
scroll to position [96, 0]
click at [302, 45] on button "Save" at bounding box center [302, 44] width 29 height 11
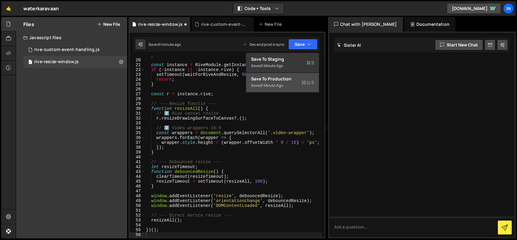
click at [273, 82] on div "Saved 1 minute ago" at bounding box center [282, 85] width 63 height 7
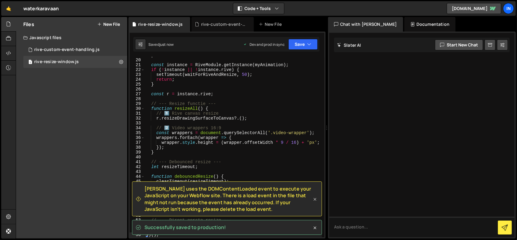
click at [316, 198] on icon at bounding box center [315, 199] width 3 height 3
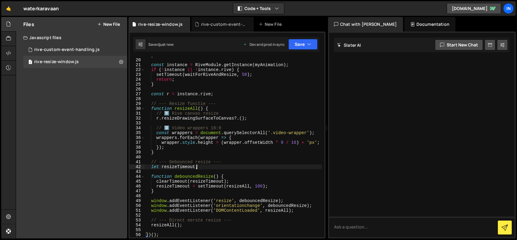
click at [290, 167] on div "} const instance = RiveModule . getInstance ( myAnimation ) ; if ( ! instance |…" at bounding box center [233, 148] width 177 height 190
click at [305, 45] on button "Save" at bounding box center [302, 44] width 29 height 11
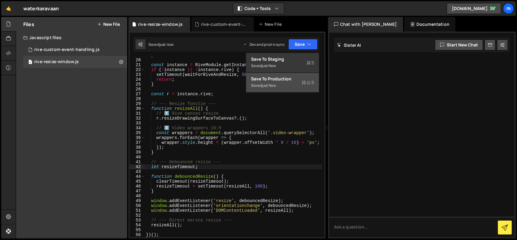
click at [285, 83] on div "Saved just now" at bounding box center [282, 85] width 63 height 7
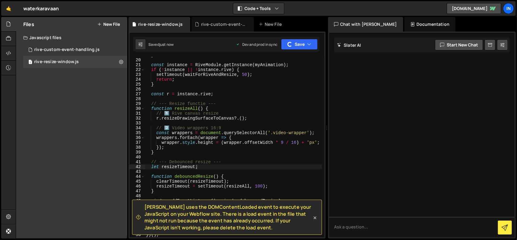
click at [266, 225] on span "[PERSON_NAME] uses the DOMContentLoaded event to execute your JavaScript on you…" at bounding box center [227, 216] width 167 height 27
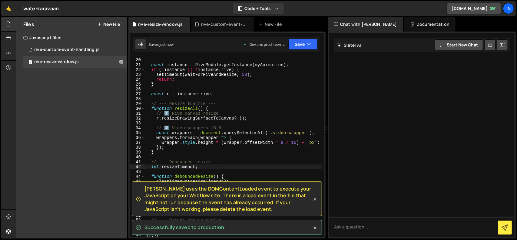
click at [264, 223] on div "Successfully saved to production!" at bounding box center [227, 227] width 190 height 15
click at [267, 202] on span "[PERSON_NAME] uses the DOMContentLoaded event to execute your JavaScript on you…" at bounding box center [227, 198] width 167 height 27
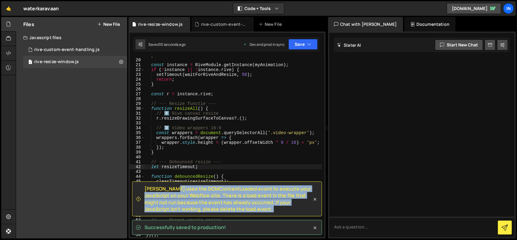
click at [267, 202] on span "[PERSON_NAME] uses the DOMContentLoaded event to execute your JavaScript on you…" at bounding box center [227, 198] width 167 height 27
copy div "[PERSON_NAME] uses the DOMContentLoaded event to execute your JavaScript on you…"
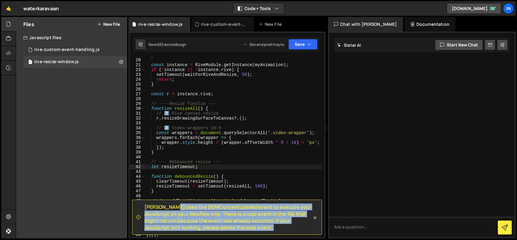
type textarea "resizeTimeout = setTimeout(resizeAll, 100);"
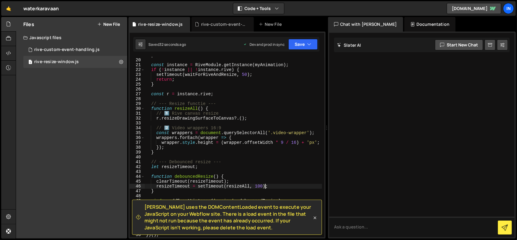
click at [315, 184] on div "} const instance = RiveModule . getInstance ( myAnimation ) ; if ( ! instance |…" at bounding box center [233, 148] width 177 height 190
click at [314, 217] on icon at bounding box center [315, 217] width 6 height 6
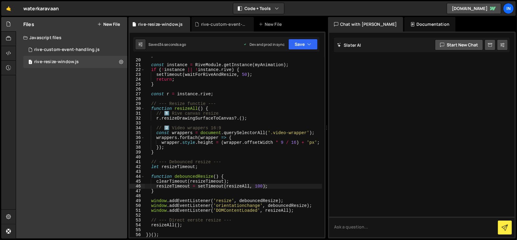
click at [264, 195] on div "} const instance = RiveModule . getInstance ( myAnimation ) ; if ( ! instance |…" at bounding box center [233, 148] width 177 height 190
type textarea "})();"
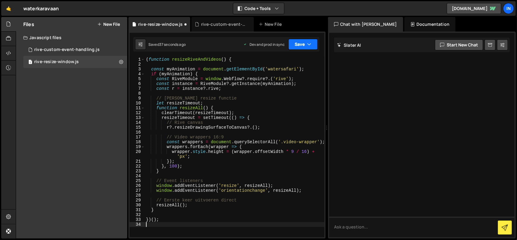
click at [305, 48] on button "Save" at bounding box center [302, 44] width 29 height 11
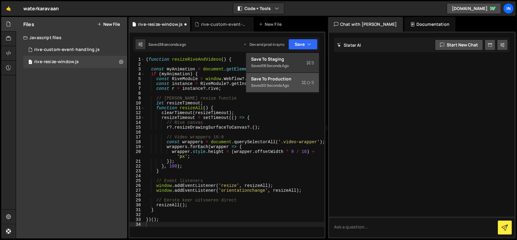
click at [289, 81] on div "Save to Production S" at bounding box center [282, 79] width 63 height 6
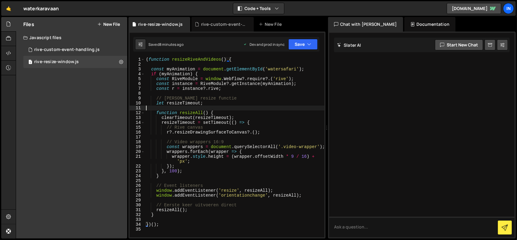
click at [263, 108] on div "( function resizeRiveAndVideos ( ) { const myAnimation = document . getElementB…" at bounding box center [235, 152] width 180 height 190
click at [111, 25] on button "New File" at bounding box center [108, 24] width 23 height 5
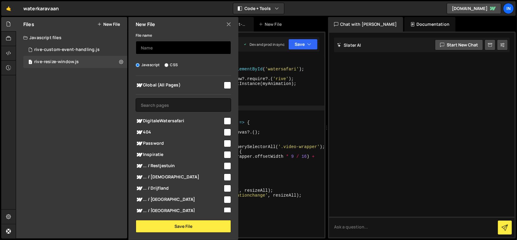
click at [167, 48] on input "text" at bounding box center [183, 47] width 95 height 13
type input "responsive-overlay"
click at [226, 120] on input "checkbox" at bounding box center [227, 120] width 7 height 7
checkbox input "true"
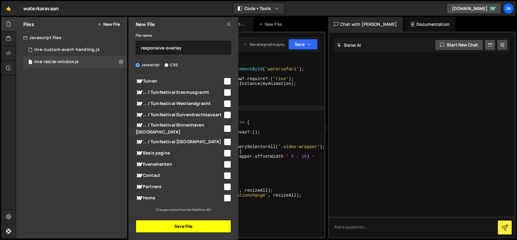
scroll to position [121, 0]
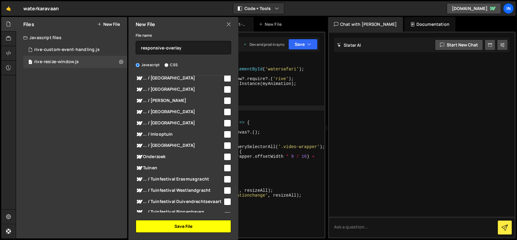
click at [184, 225] on button "Save File" at bounding box center [183, 226] width 95 height 13
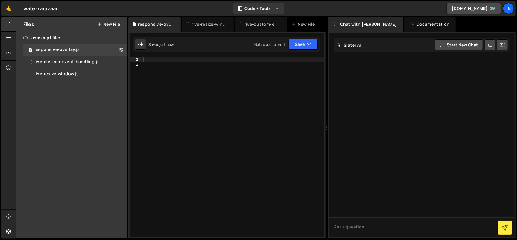
click at [184, 61] on div at bounding box center [233, 152] width 182 height 190
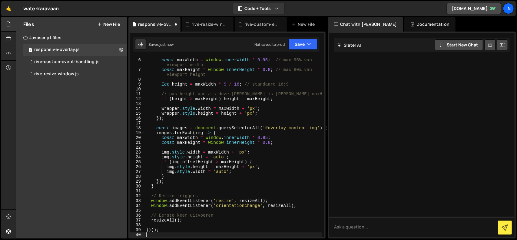
scroll to position [0, 0]
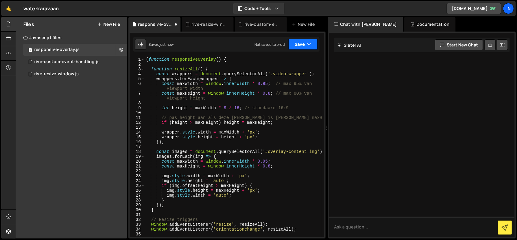
click at [309, 44] on icon "button" at bounding box center [309, 44] width 4 height 6
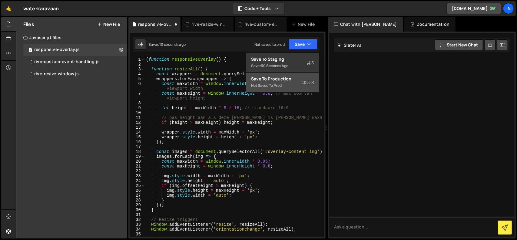
click at [280, 81] on div "Save to Production S" at bounding box center [282, 79] width 63 height 6
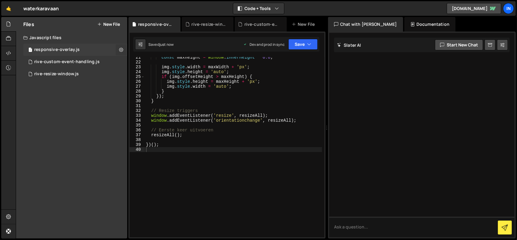
click at [120, 48] on icon at bounding box center [121, 50] width 4 height 6
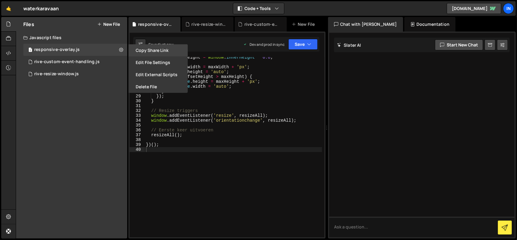
click at [145, 50] on button "Copy share link" at bounding box center [157, 50] width 59 height 12
click at [10, 52] on icon at bounding box center [8, 53] width 5 height 7
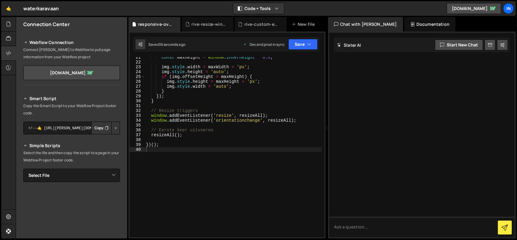
click at [100, 129] on button "Copy" at bounding box center [101, 127] width 21 height 13
click at [113, 127] on button "Button group with nested dropdown" at bounding box center [115, 127] width 8 height 13
click at [103, 149] on link "Copy Production Script" at bounding box center [89, 148] width 59 height 8
